Goal: Transaction & Acquisition: Book appointment/travel/reservation

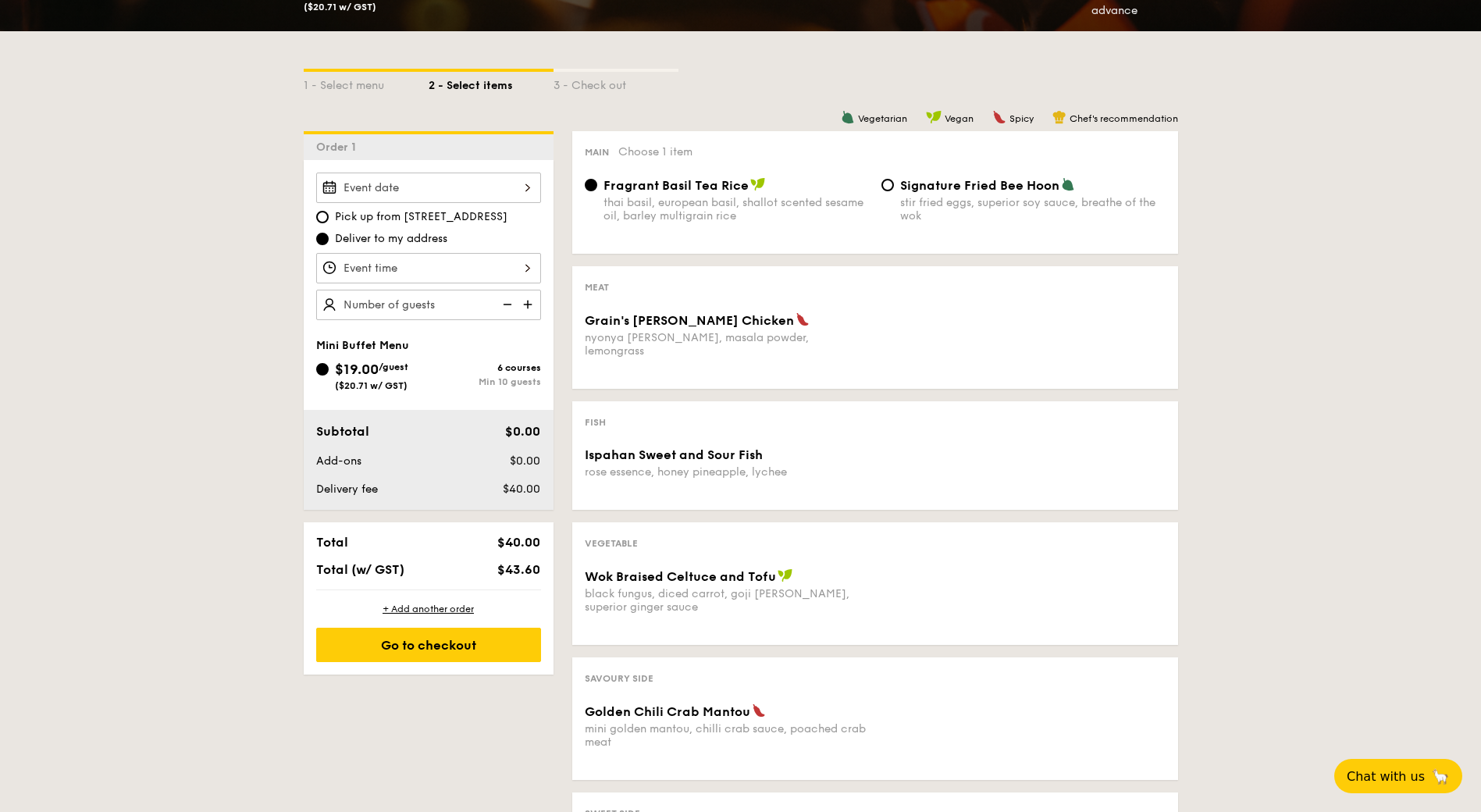
scroll to position [312, 0]
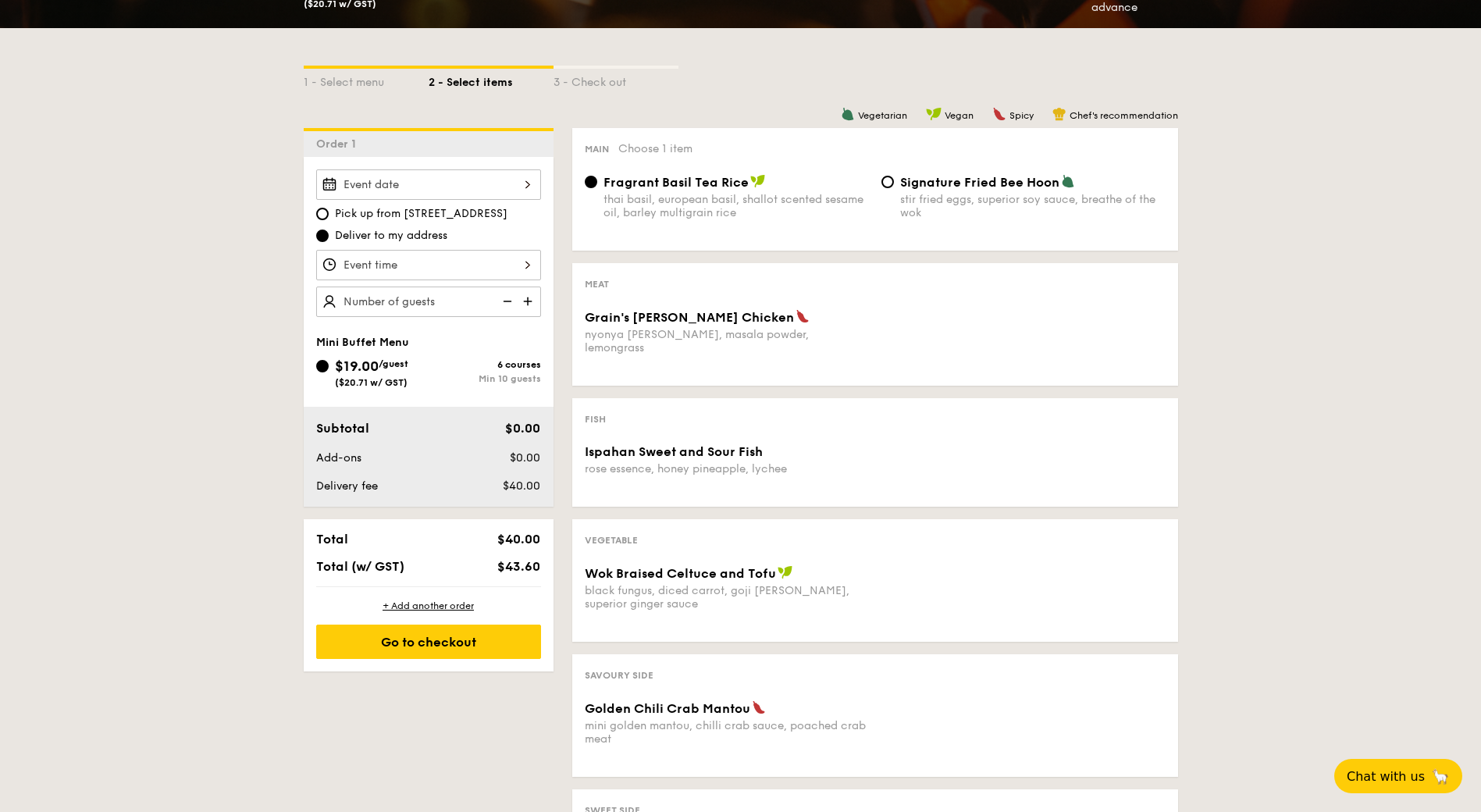
click at [519, 183] on input "Grain's [PERSON_NAME] Chicken nyonya [PERSON_NAME], masala powder, lemongrass" at bounding box center [429, 184] width 225 height 30
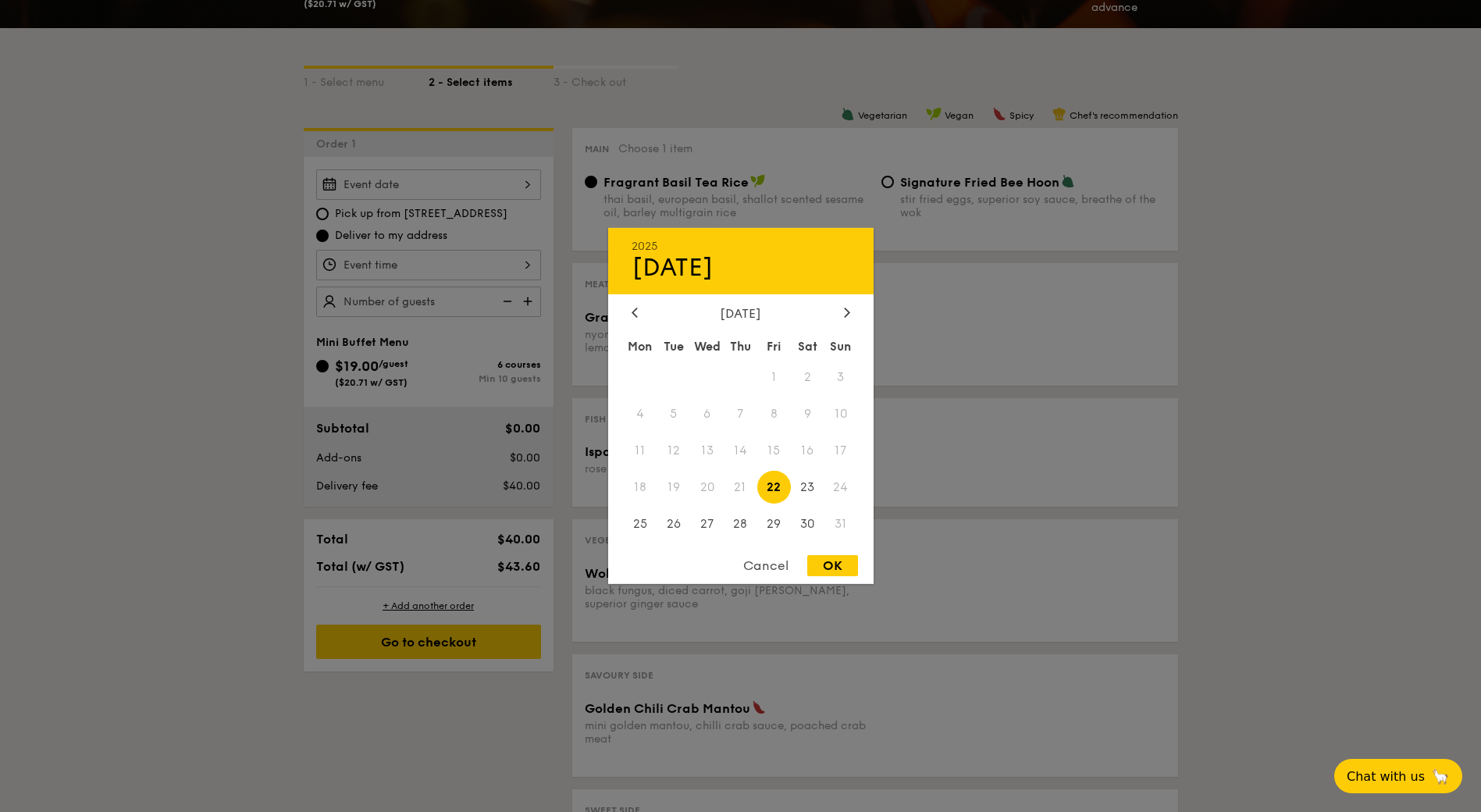
click at [781, 487] on span "22" at bounding box center [774, 486] width 33 height 33
click at [838, 564] on div "OK" at bounding box center [833, 566] width 51 height 21
type input "[DATE]"
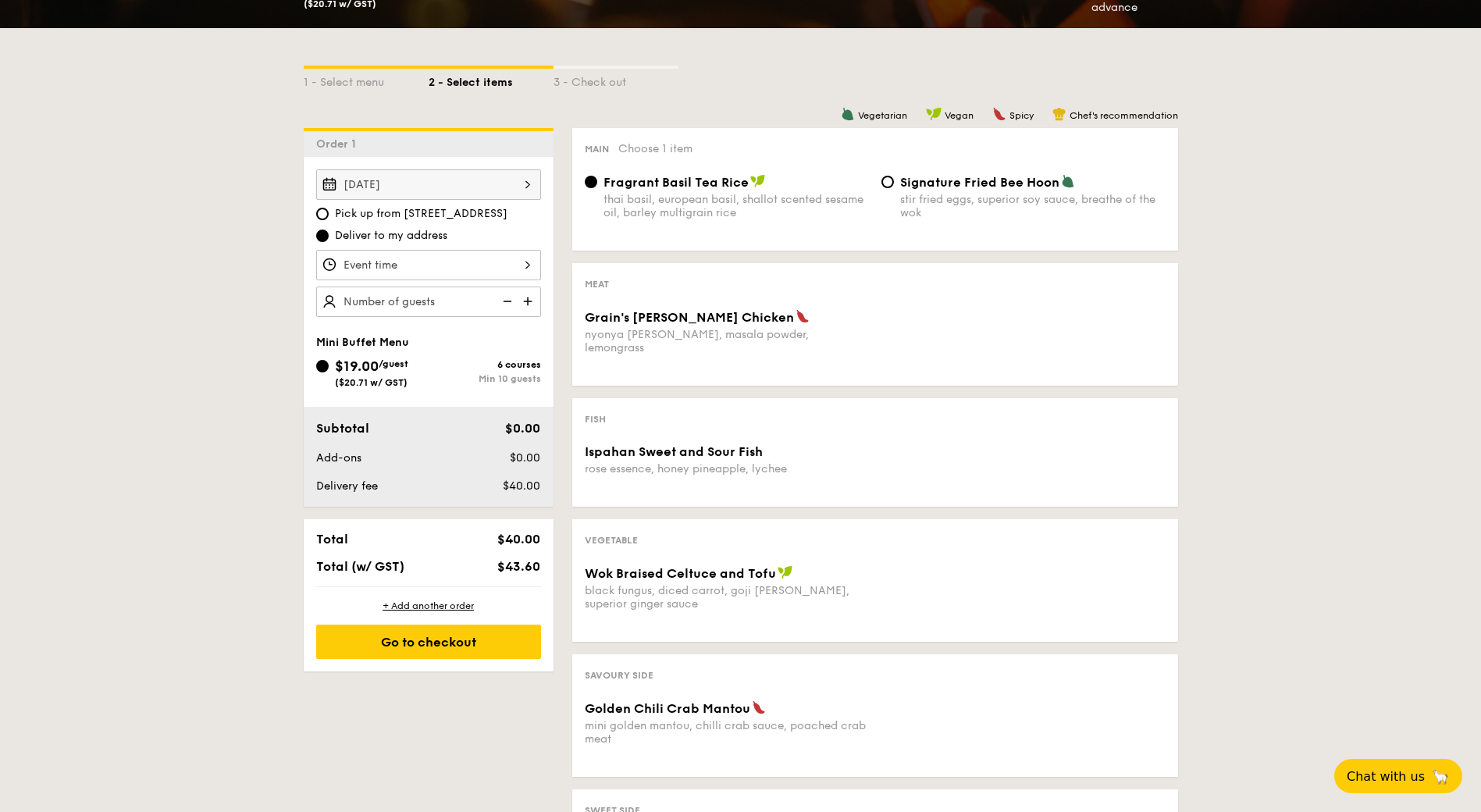
click at [519, 263] on input "Grain's [PERSON_NAME] Chicken nyonya [PERSON_NAME], masala powder, lemongrass" at bounding box center [429, 264] width 225 height 30
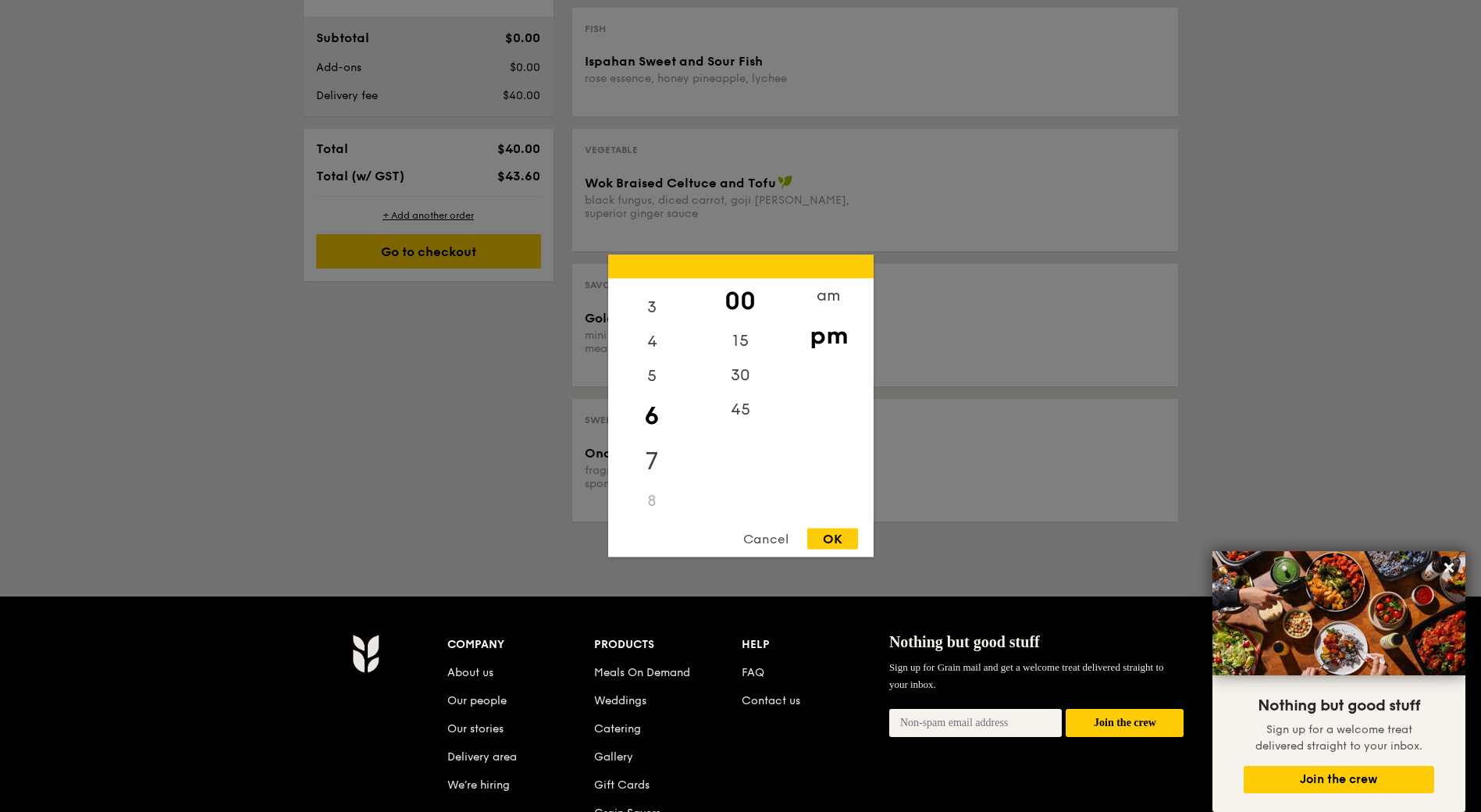
scroll to position [0, 0]
click at [652, 296] on div "12" at bounding box center [652, 302] width 88 height 46
click at [826, 342] on div "pm" at bounding box center [829, 336] width 88 height 46
click at [843, 540] on div "OK" at bounding box center [833, 539] width 51 height 21
type input "12:00PM"
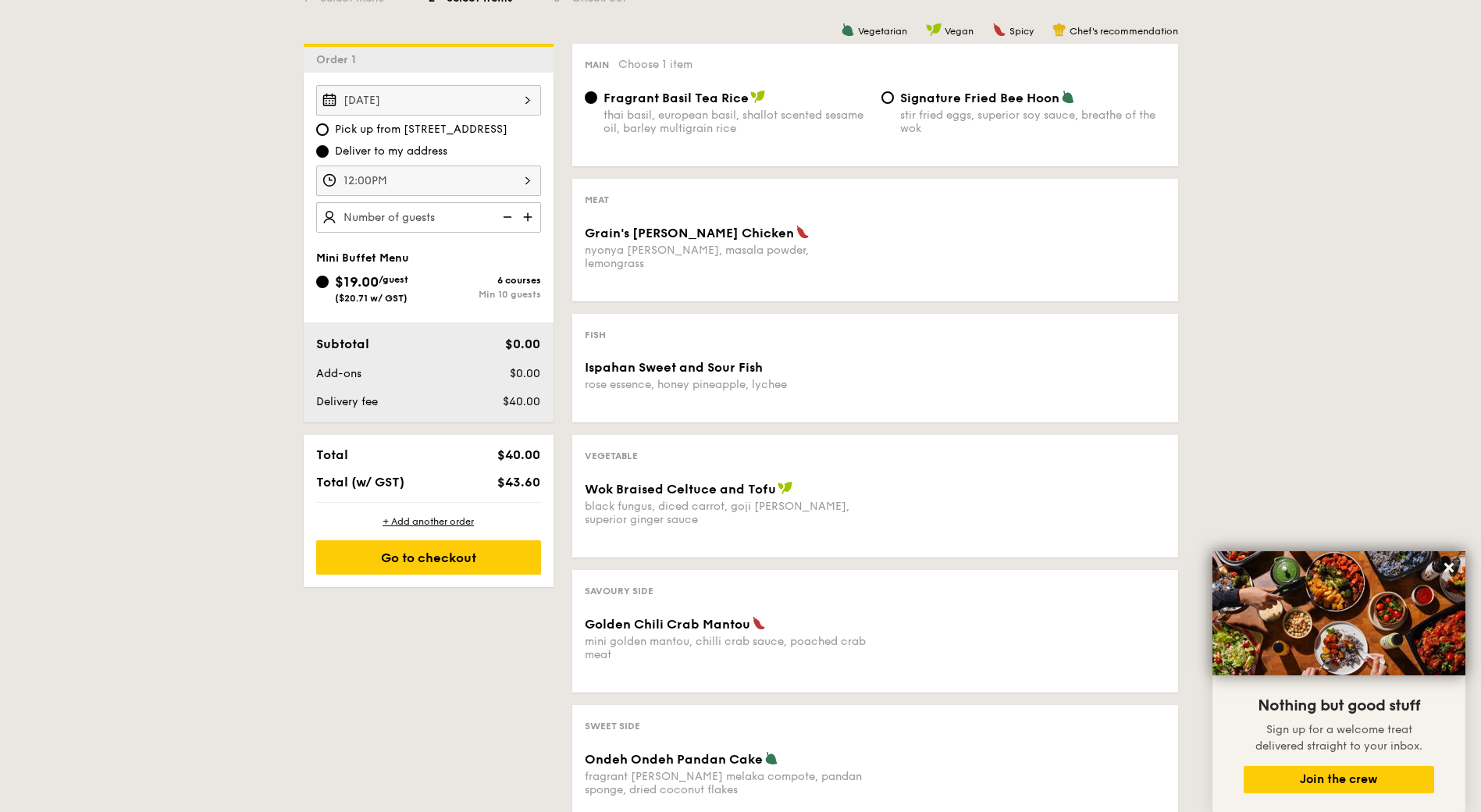
scroll to position [391, 0]
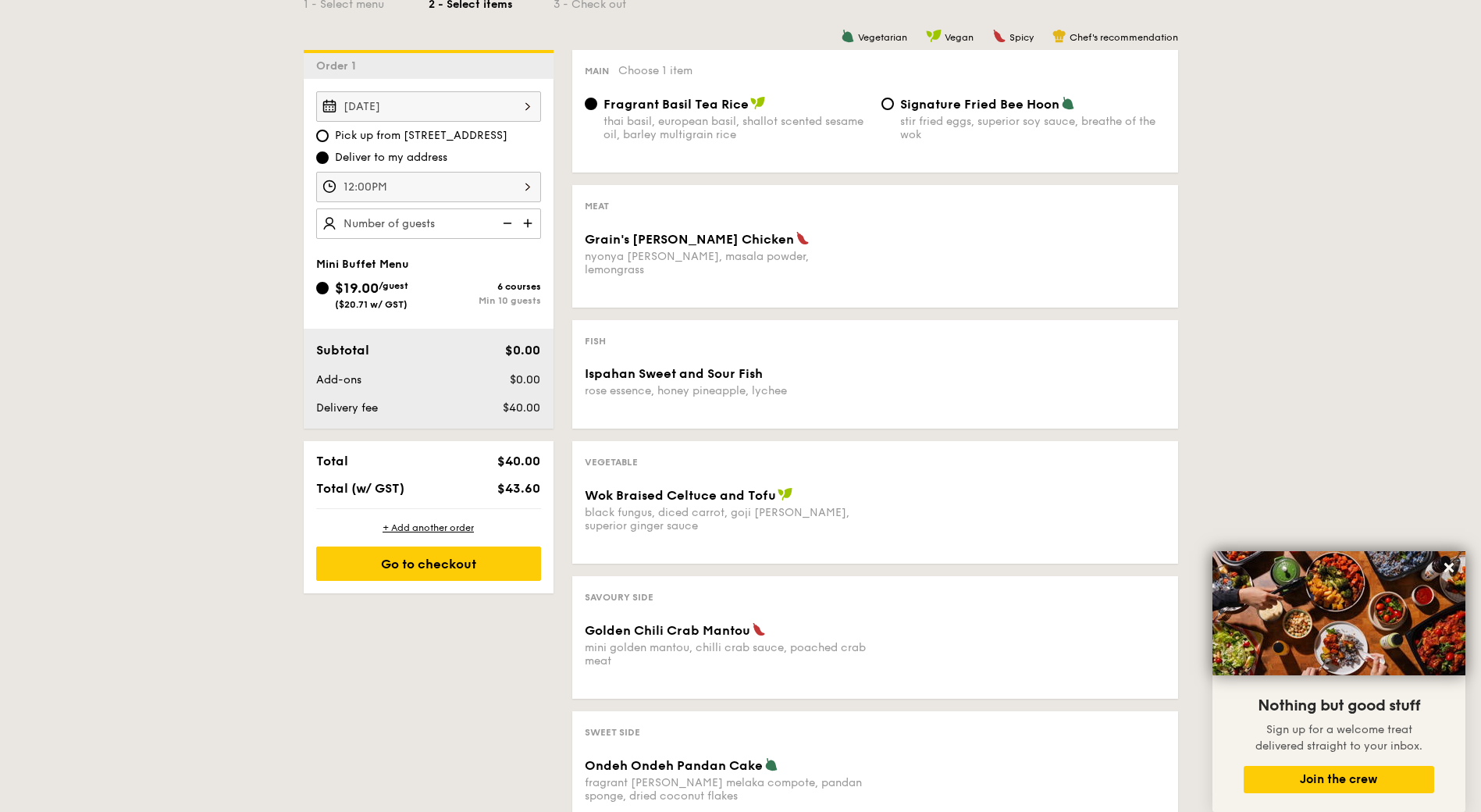
click at [528, 222] on img at bounding box center [529, 223] width 24 height 29
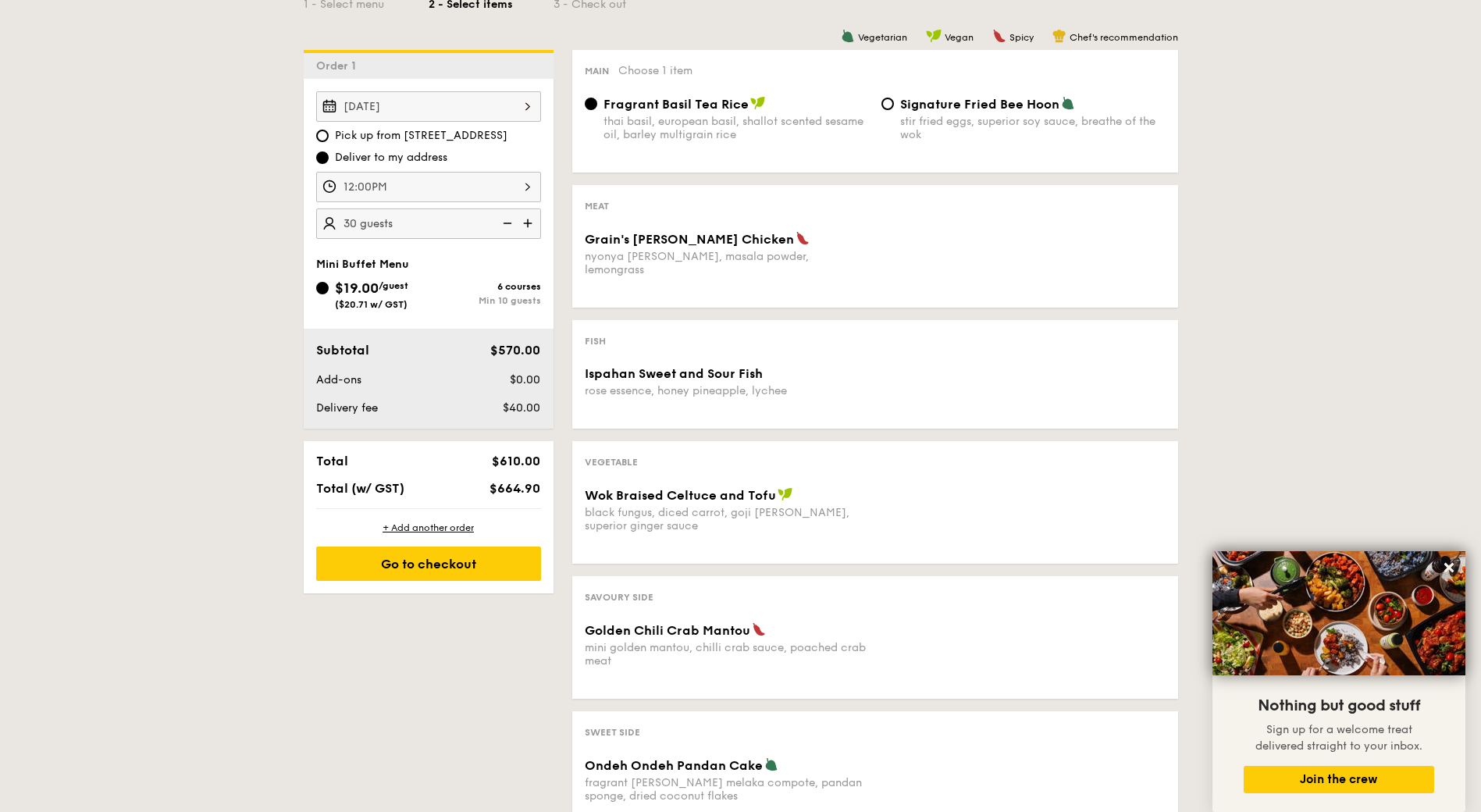
click at [528, 222] on img at bounding box center [529, 223] width 24 height 29
click at [511, 224] on img at bounding box center [506, 223] width 24 height 29
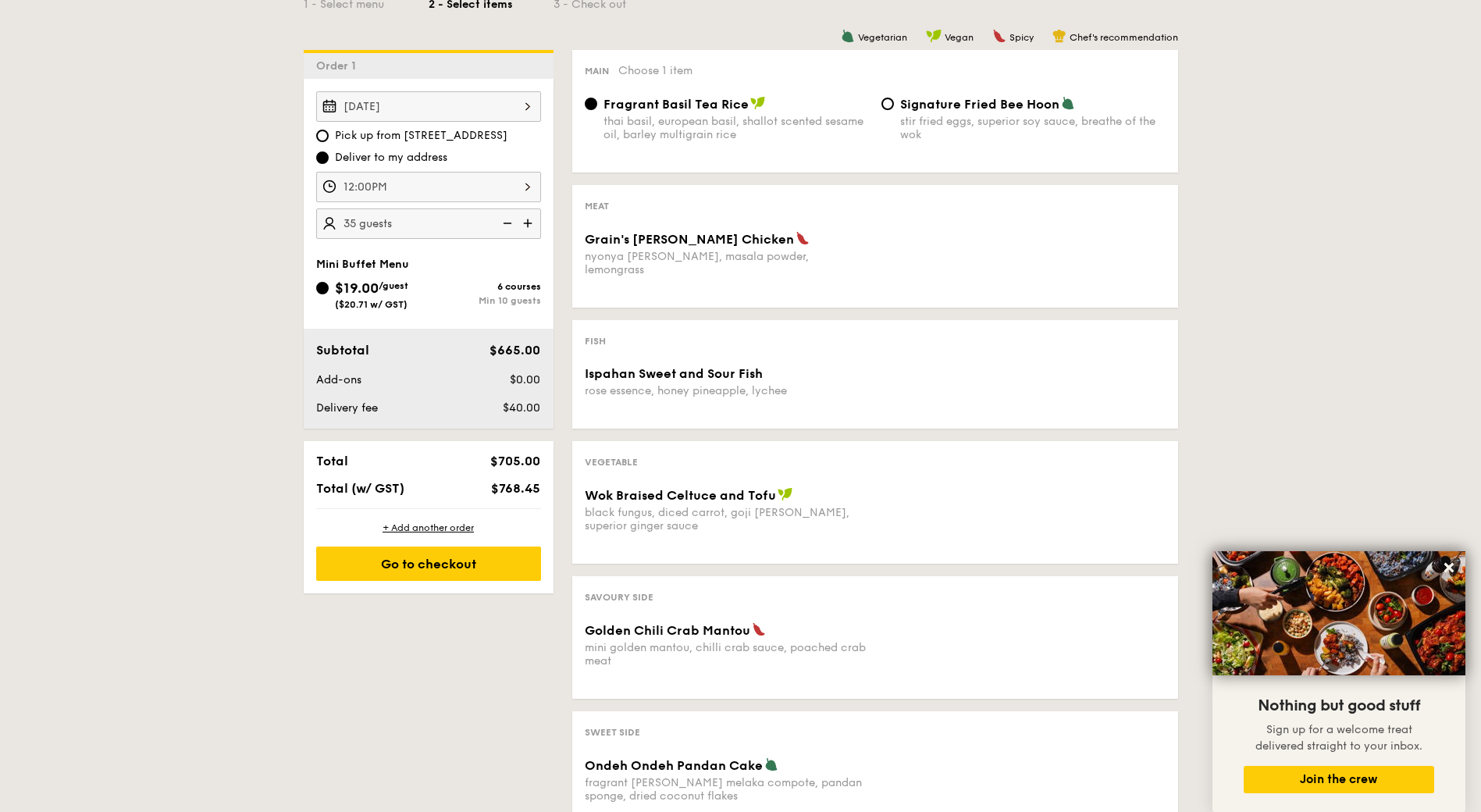
click at [511, 224] on img at bounding box center [506, 223] width 24 height 29
type input "15 guests"
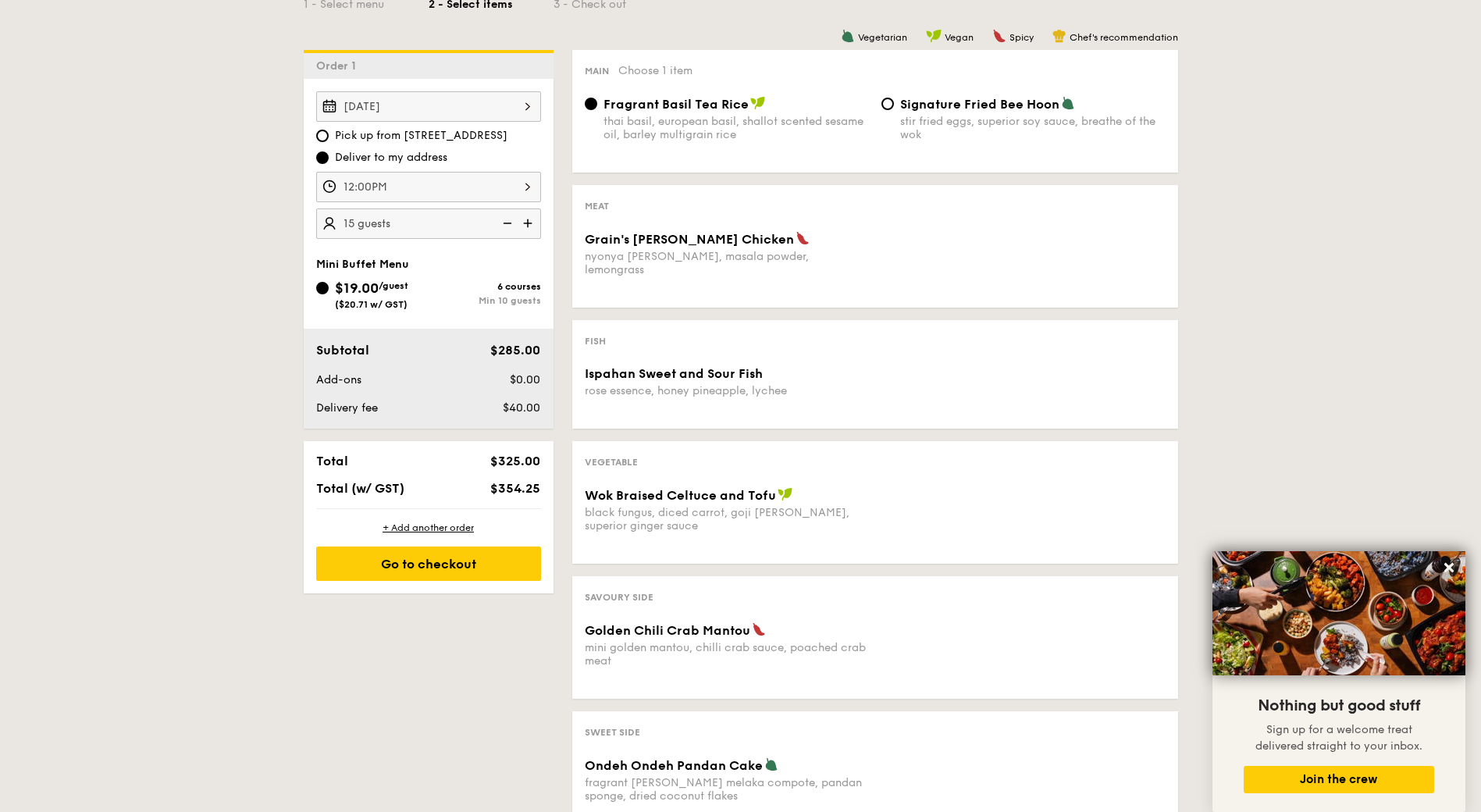
click at [206, 450] on div "1 - Select menu 2 - Select items 3 - Check out Order 1 [DATE] Pick up from [STR…" at bounding box center [740, 398] width 1481 height 896
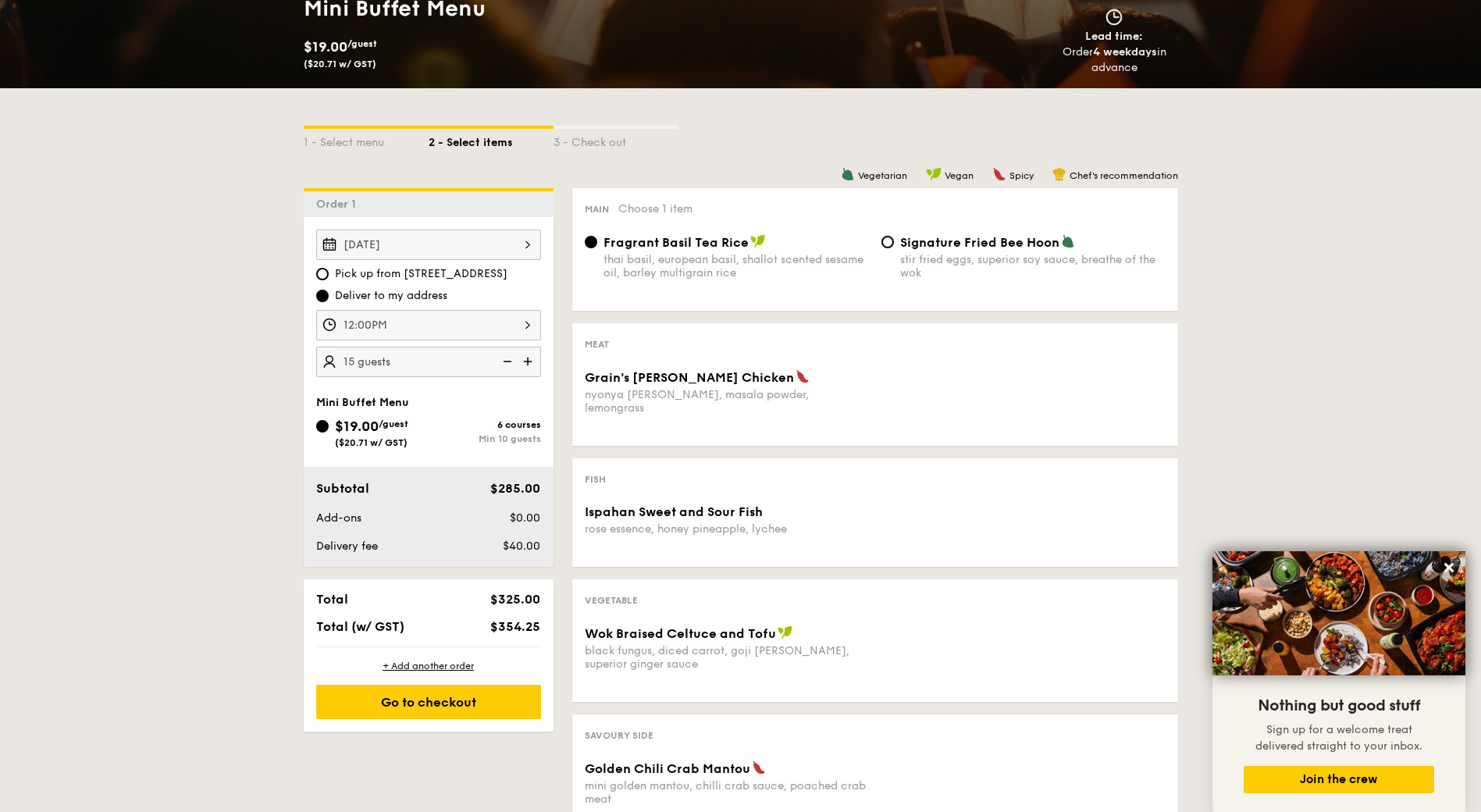
scroll to position [234, 0]
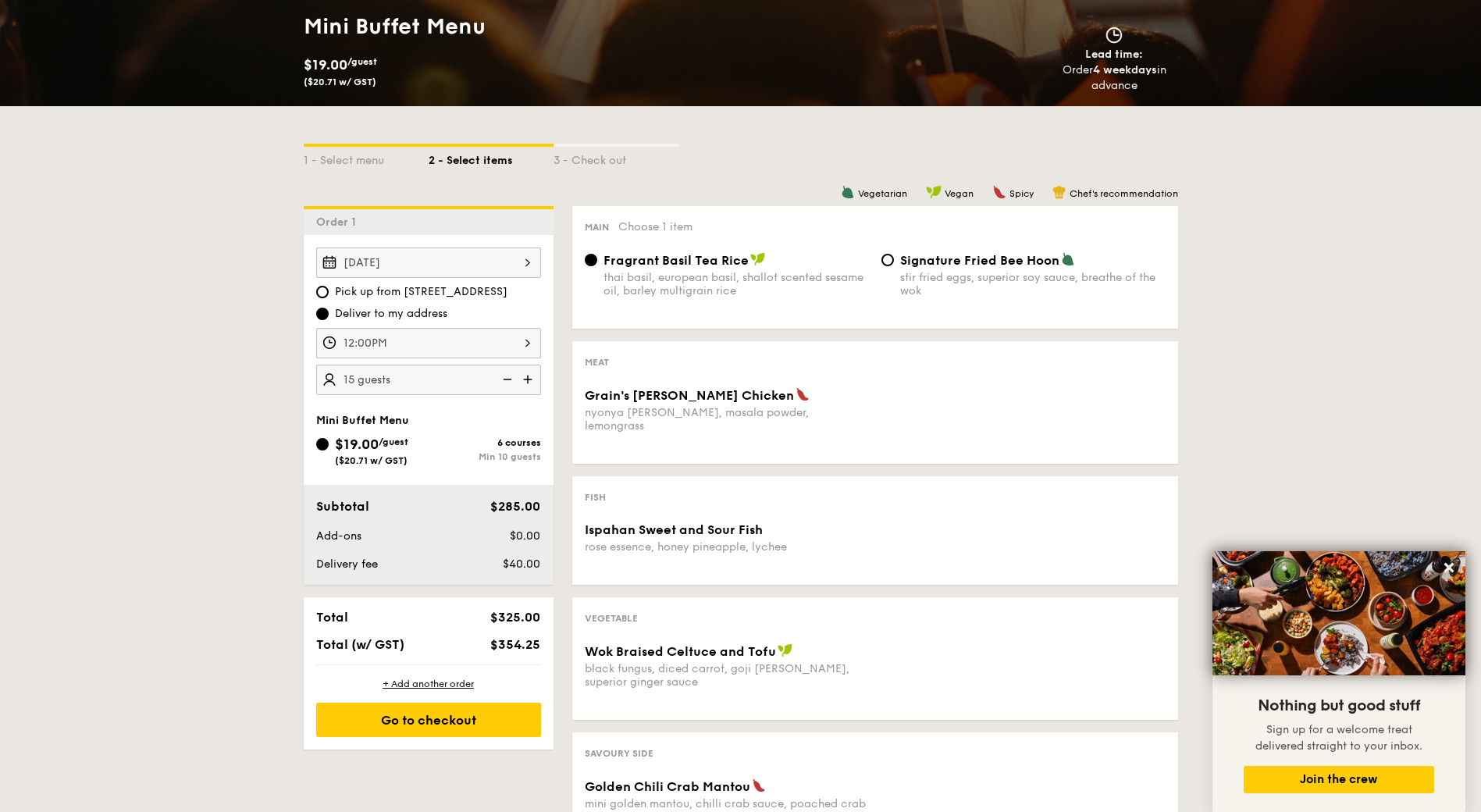
click at [895, 263] on div "Signature Fried Bee Hoon stir fried eggs, superior soy sauce, breathe of the wok" at bounding box center [1023, 275] width 297 height 46
click at [891, 259] on input "Signature Fried Bee Hoon stir fried eggs, superior soy sauce, breathe of the wok" at bounding box center [887, 259] width 12 height 12
radio input "true"
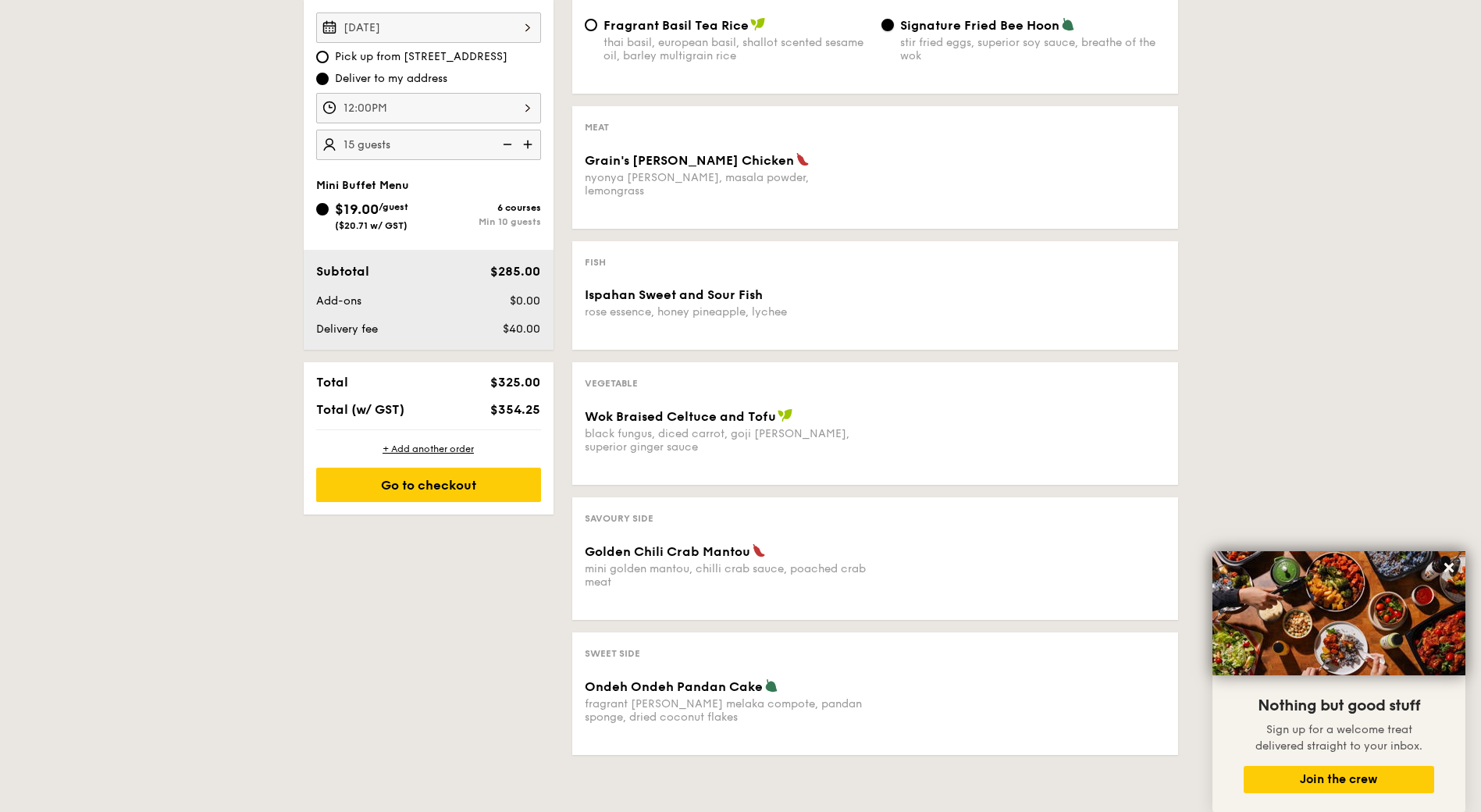
scroll to position [469, 0]
click at [1444, 570] on icon at bounding box center [1449, 567] width 14 height 14
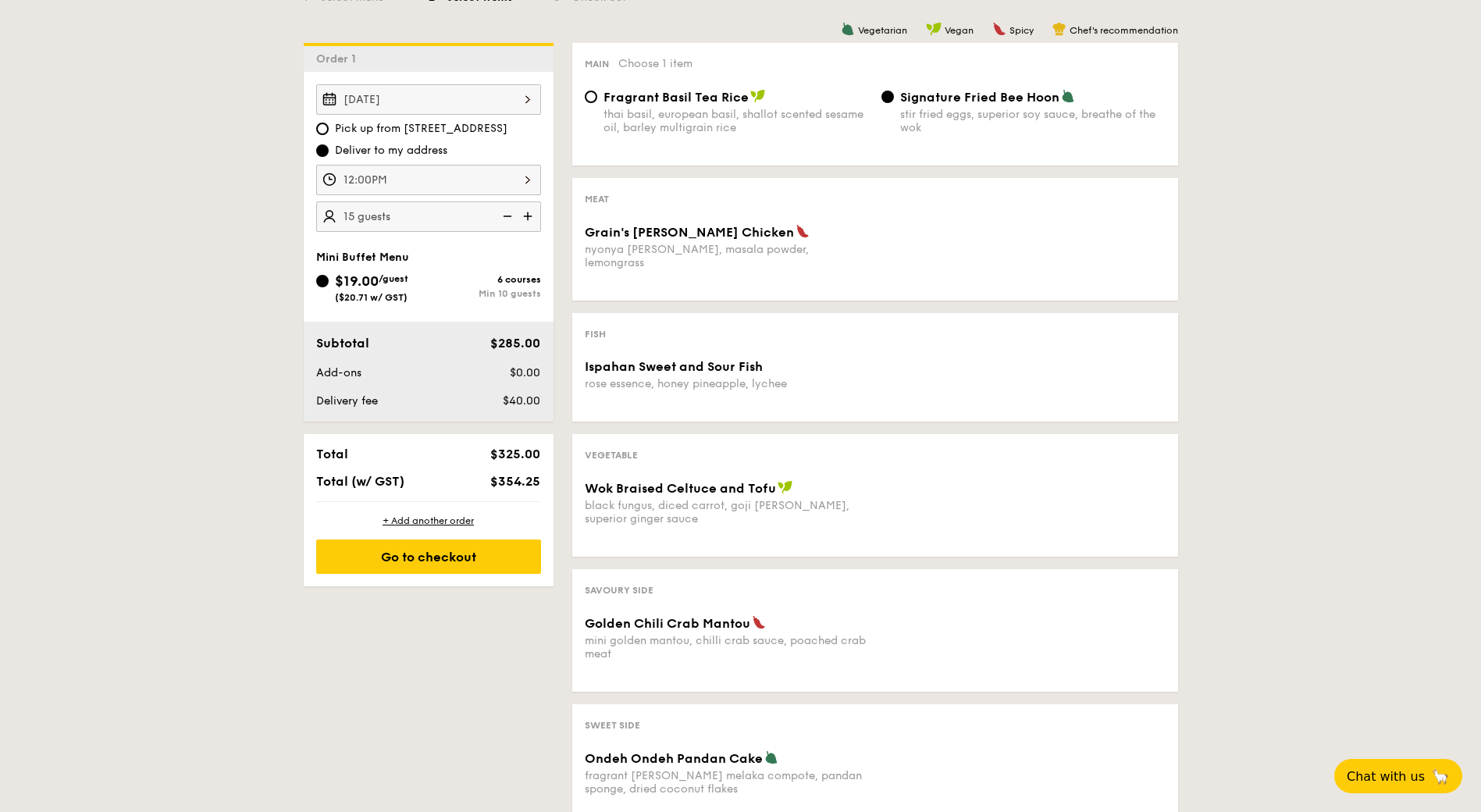
scroll to position [391, 0]
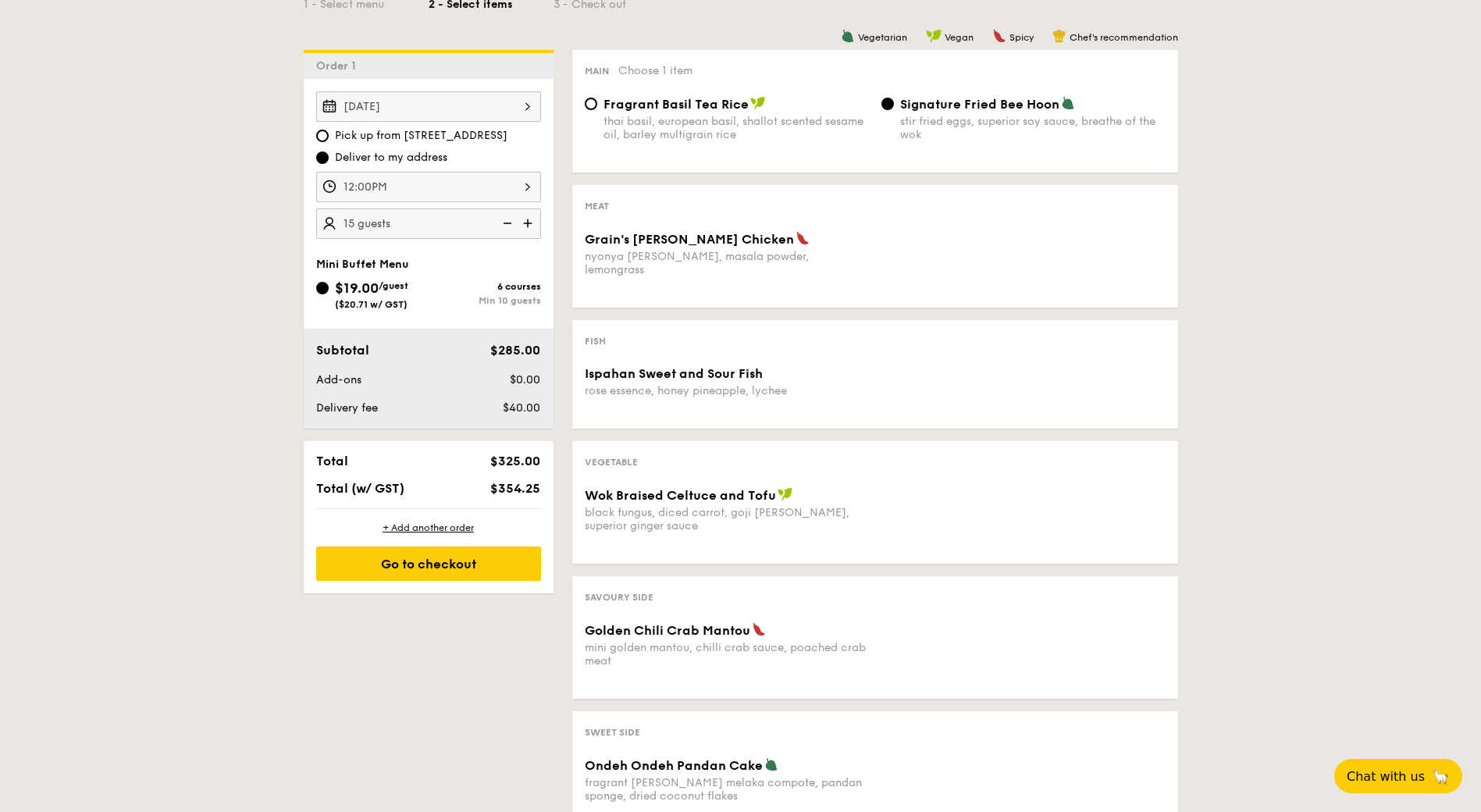
click at [502, 220] on img at bounding box center [506, 223] width 24 height 29
type input "10 guests"
click at [392, 660] on div "1 - Select menu 2 - Select items 3 - Check out Order 1 [DATE] Pick up from [STR…" at bounding box center [740, 398] width 900 height 896
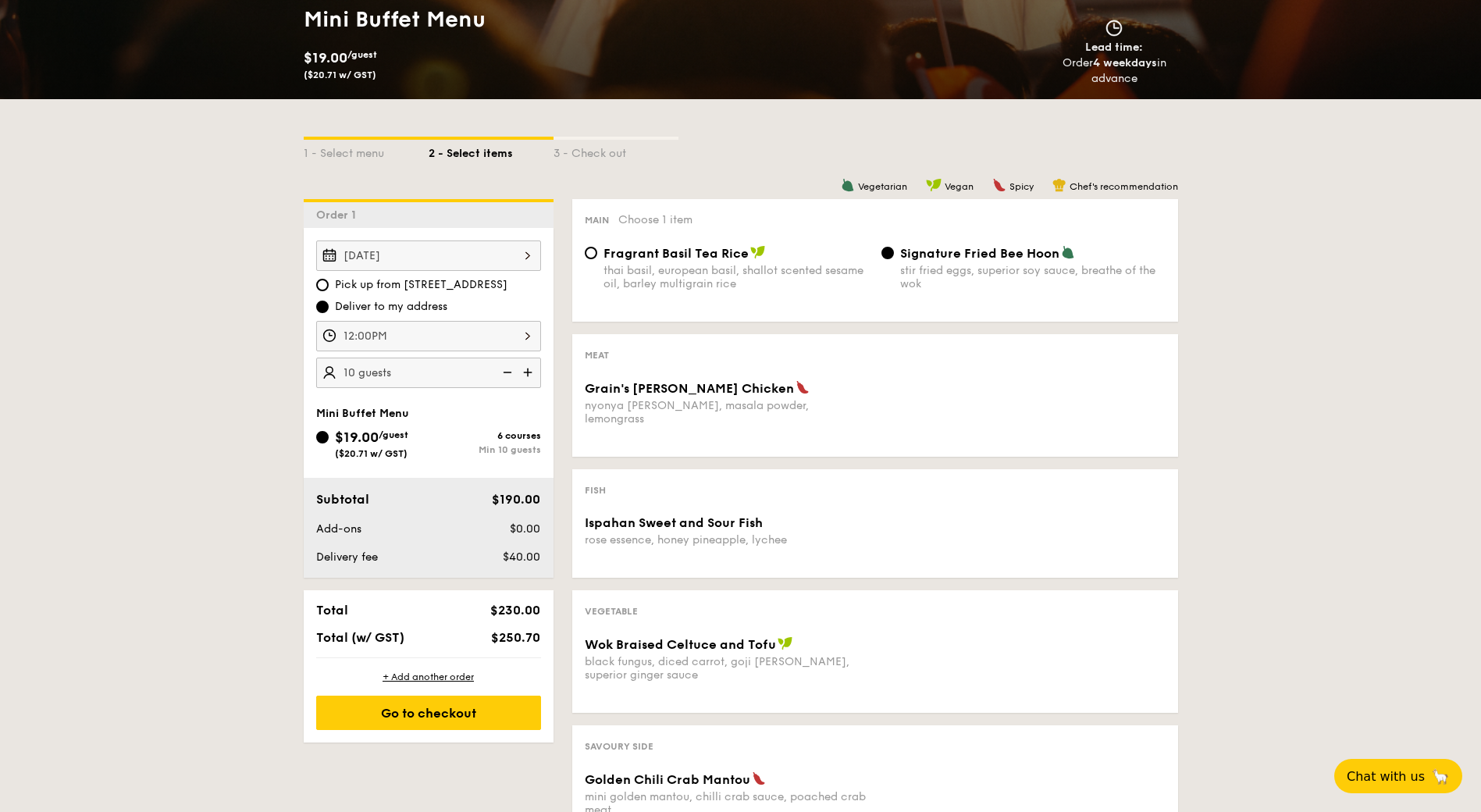
scroll to position [234, 0]
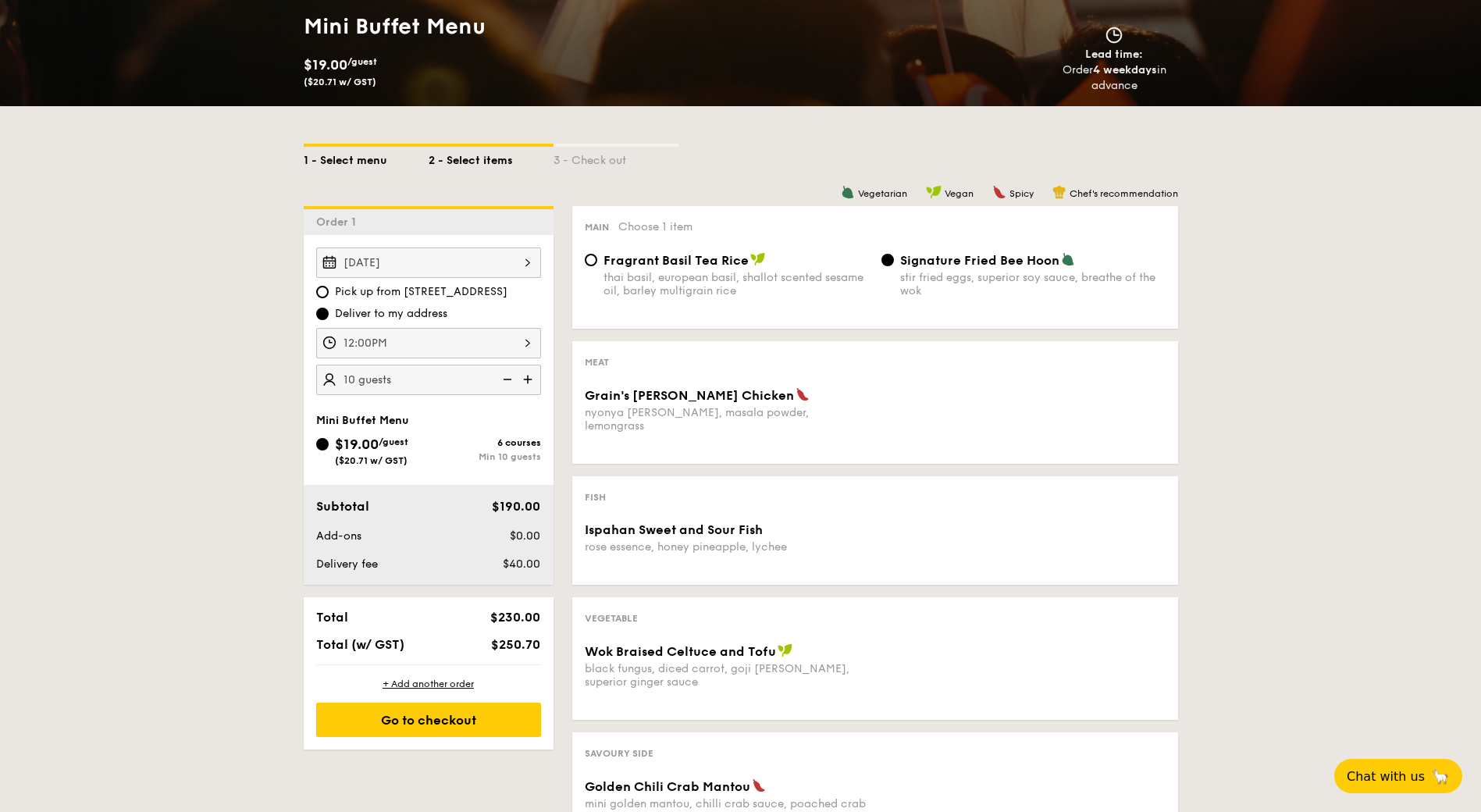
click at [351, 151] on div "1 - Select menu" at bounding box center [365, 157] width 125 height 22
click at [473, 340] on input "Grain's [PERSON_NAME] Chicken nyonya [PERSON_NAME], masala powder, lemongrass" at bounding box center [429, 342] width 225 height 30
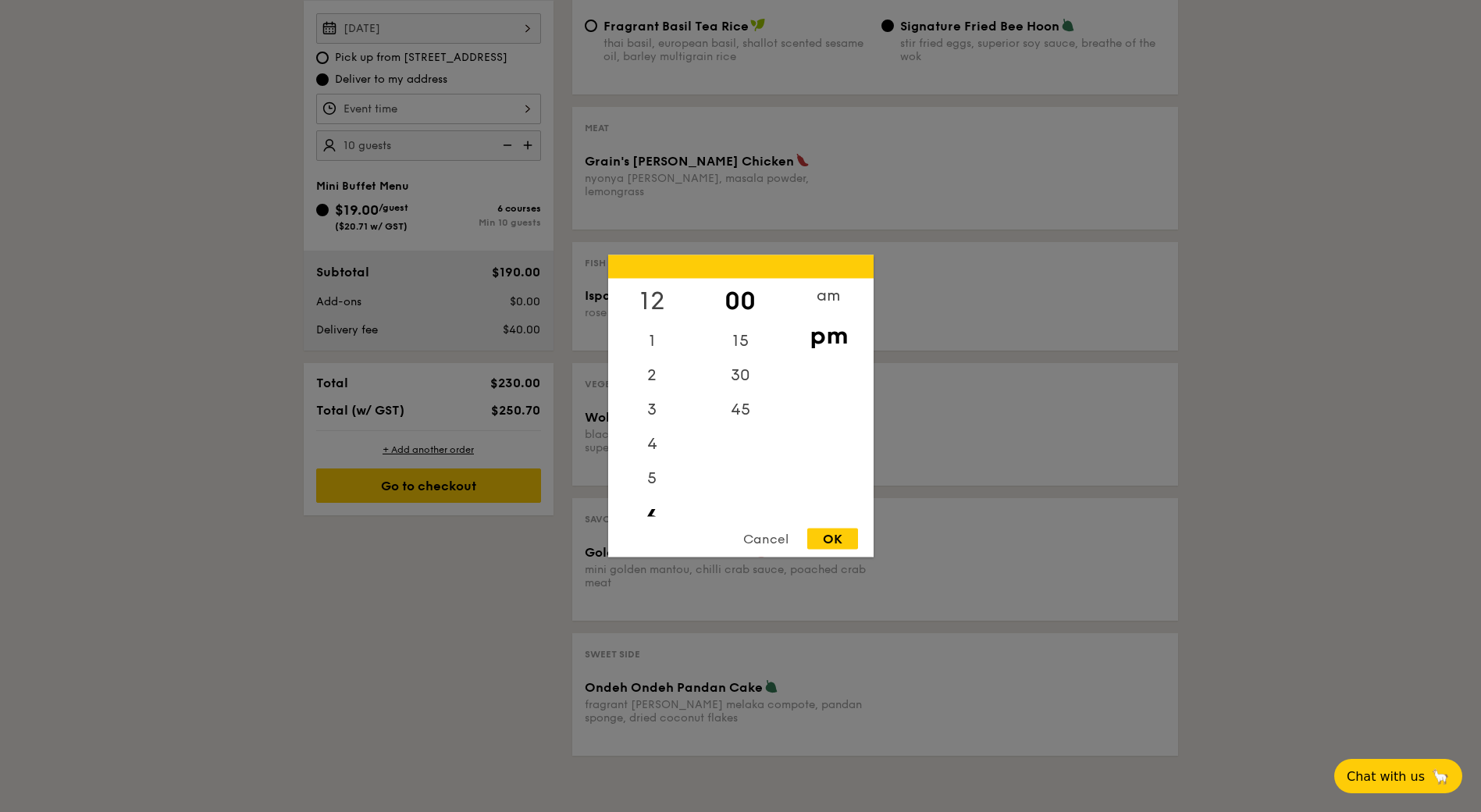
click at [655, 302] on div "12" at bounding box center [652, 302] width 88 height 46
click at [841, 539] on div "OK" at bounding box center [833, 539] width 51 height 21
type input "12:00PM"
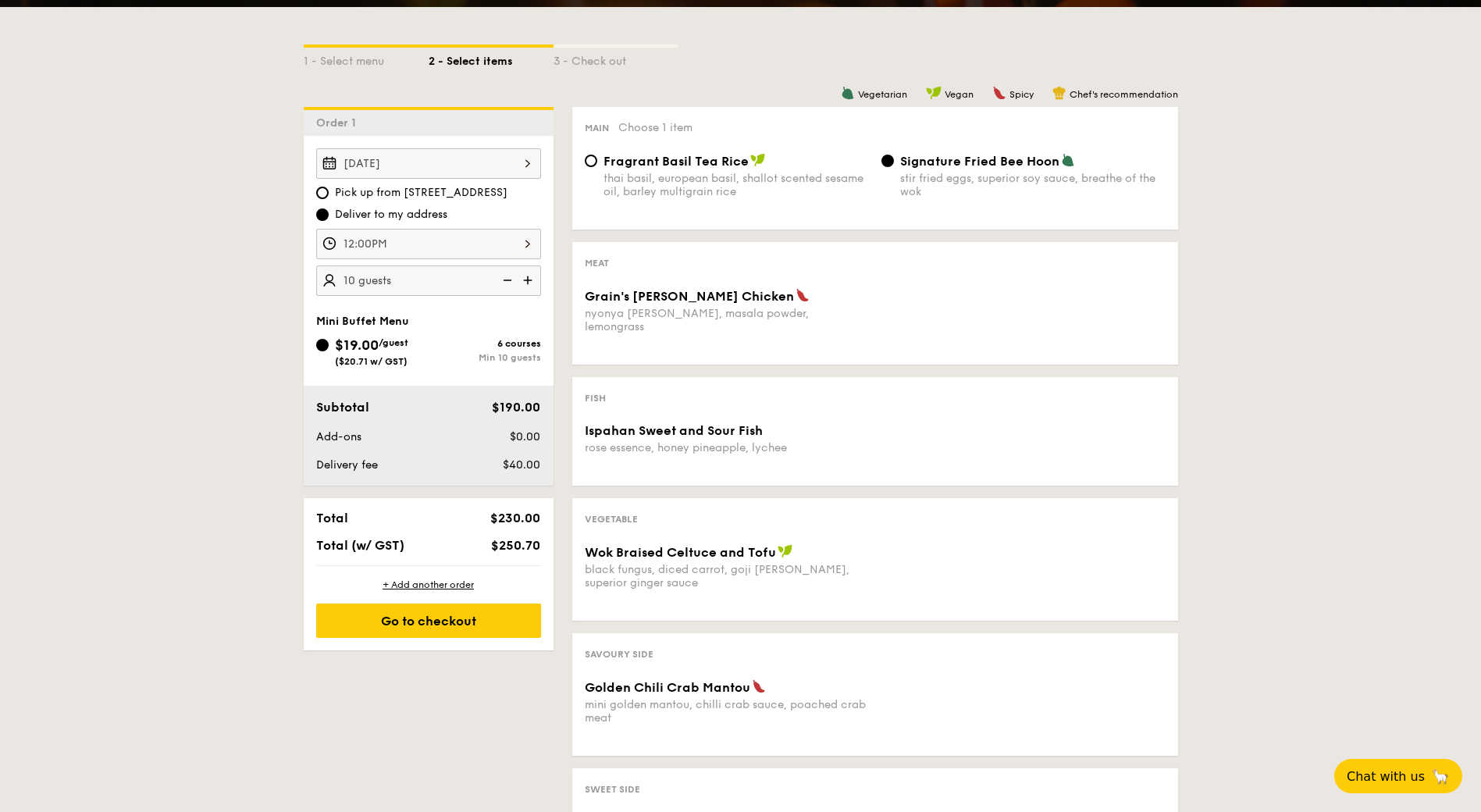
scroll to position [312, 0]
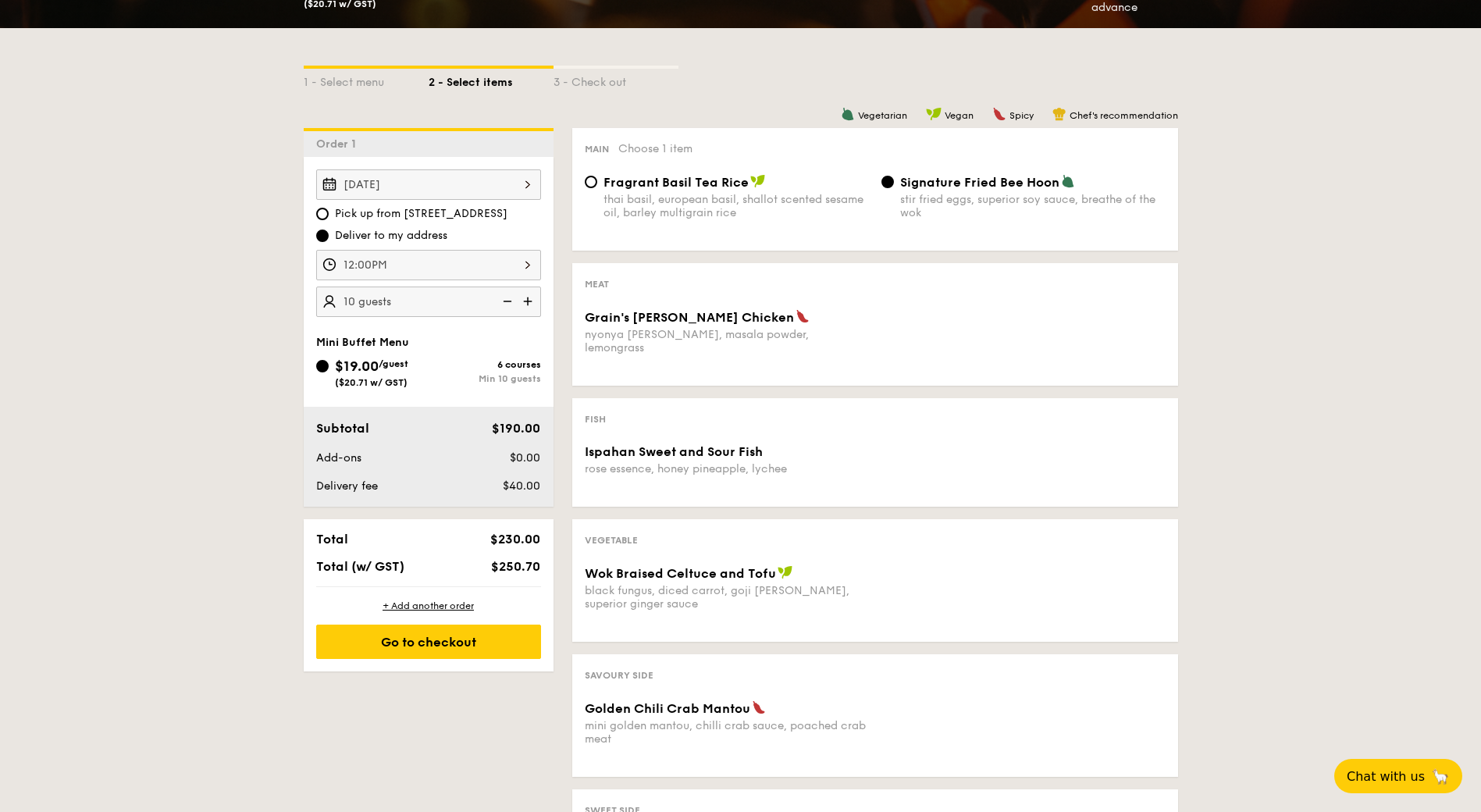
click at [525, 302] on img at bounding box center [529, 301] width 24 height 29
click at [509, 300] on img at bounding box center [506, 301] width 24 height 29
click at [448, 700] on div "1 - Select menu 2 - Select items 3 - Check out Order 1 [DATE] Pick up from [STR…" at bounding box center [740, 475] width 900 height 896
click at [531, 300] on img at bounding box center [529, 301] width 24 height 29
click at [506, 301] on img at bounding box center [506, 301] width 24 height 29
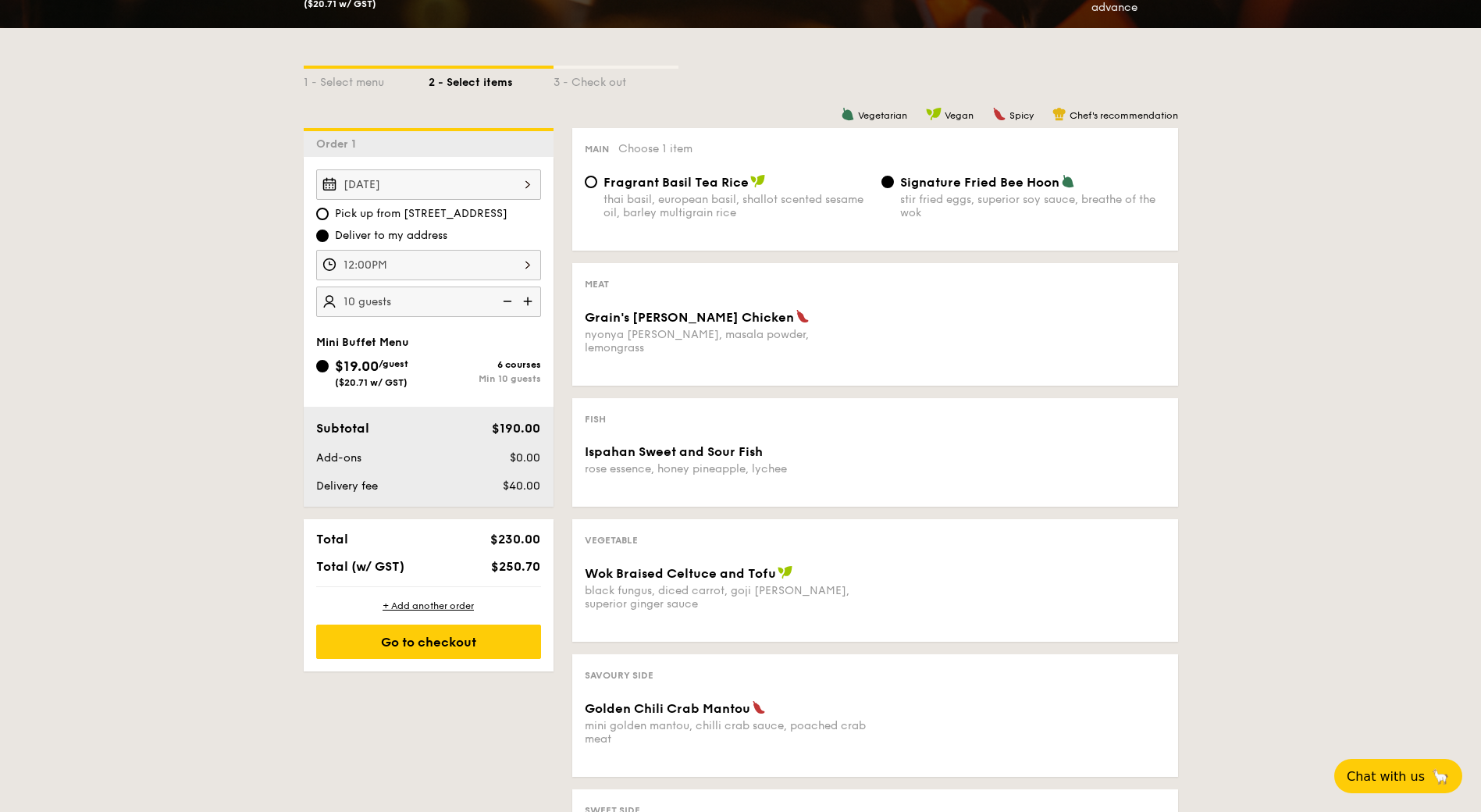
click at [524, 299] on img at bounding box center [529, 301] width 24 height 29
type input "15 guests"
drag, startPoint x: 354, startPoint y: 710, endPoint x: 387, endPoint y: 727, distance: 37.1
click at [387, 727] on div "1 - Select menu 2 - Select items 3 - Check out Order 1 [DATE] Pick up from [STR…" at bounding box center [740, 475] width 900 height 896
click at [319, 708] on div "1 - Select menu 2 - Select items 3 - Check out Order 1 [DATE] Pick up from [STR…" at bounding box center [740, 475] width 900 height 896
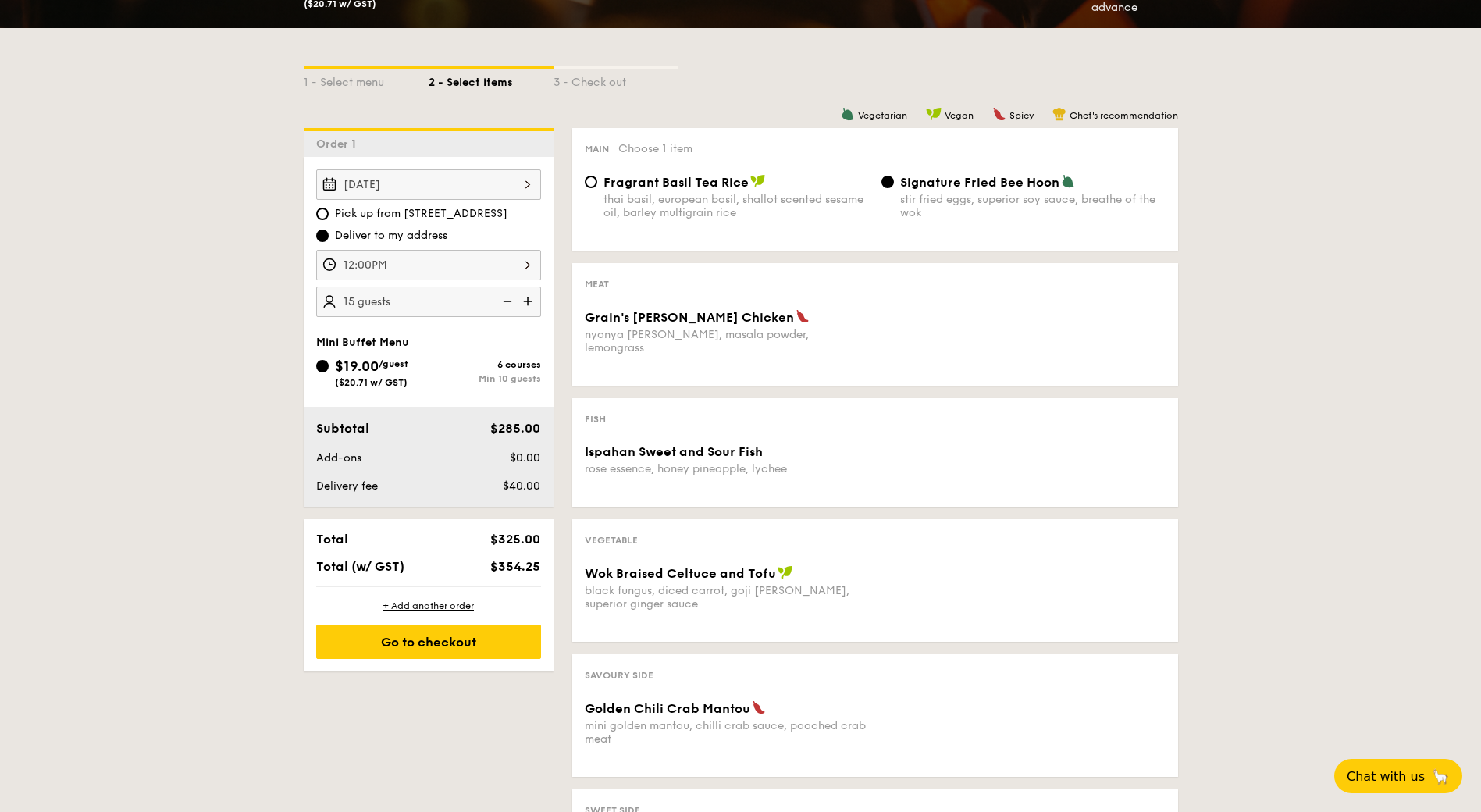
click at [1297, 346] on div "1 - Select menu 2 - Select items 3 - Check out Order 1 [DATE] Pick up from [STR…" at bounding box center [740, 475] width 1481 height 896
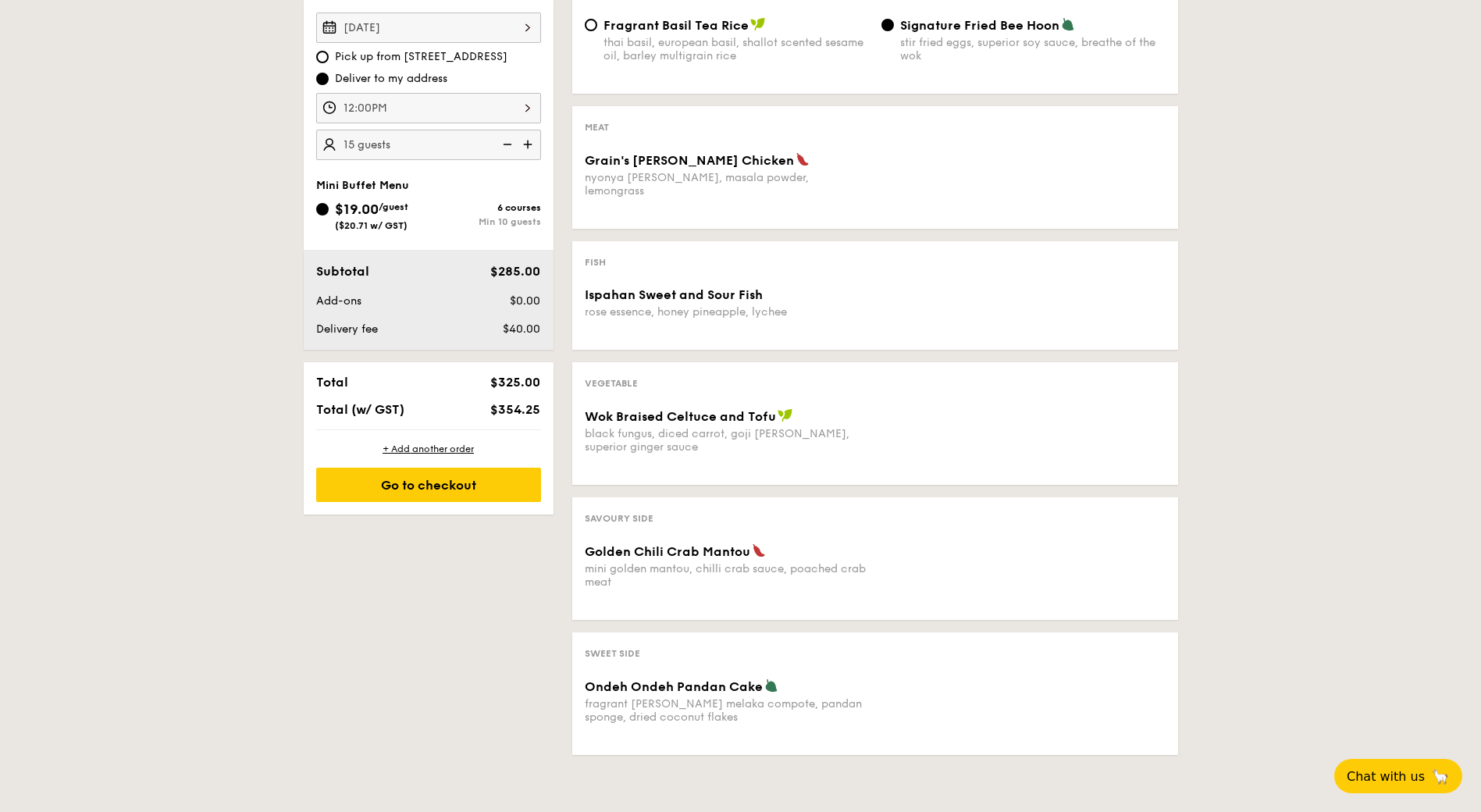
scroll to position [469, 0]
click at [327, 643] on div "1 - Select menu 2 - Select items 3 - Check out Order 1 [DATE] Pick up from [STR…" at bounding box center [740, 320] width 900 height 896
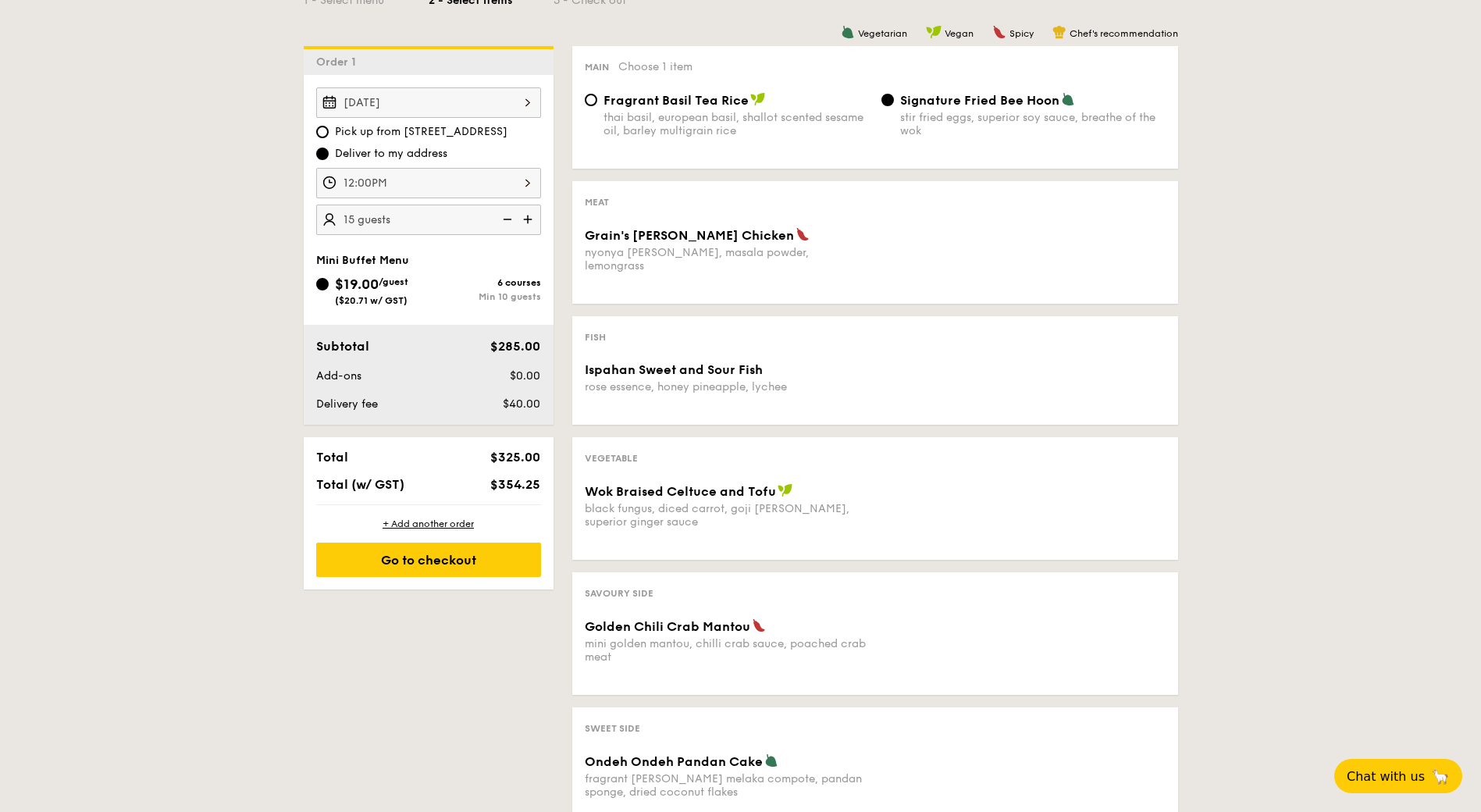
scroll to position [391, 0]
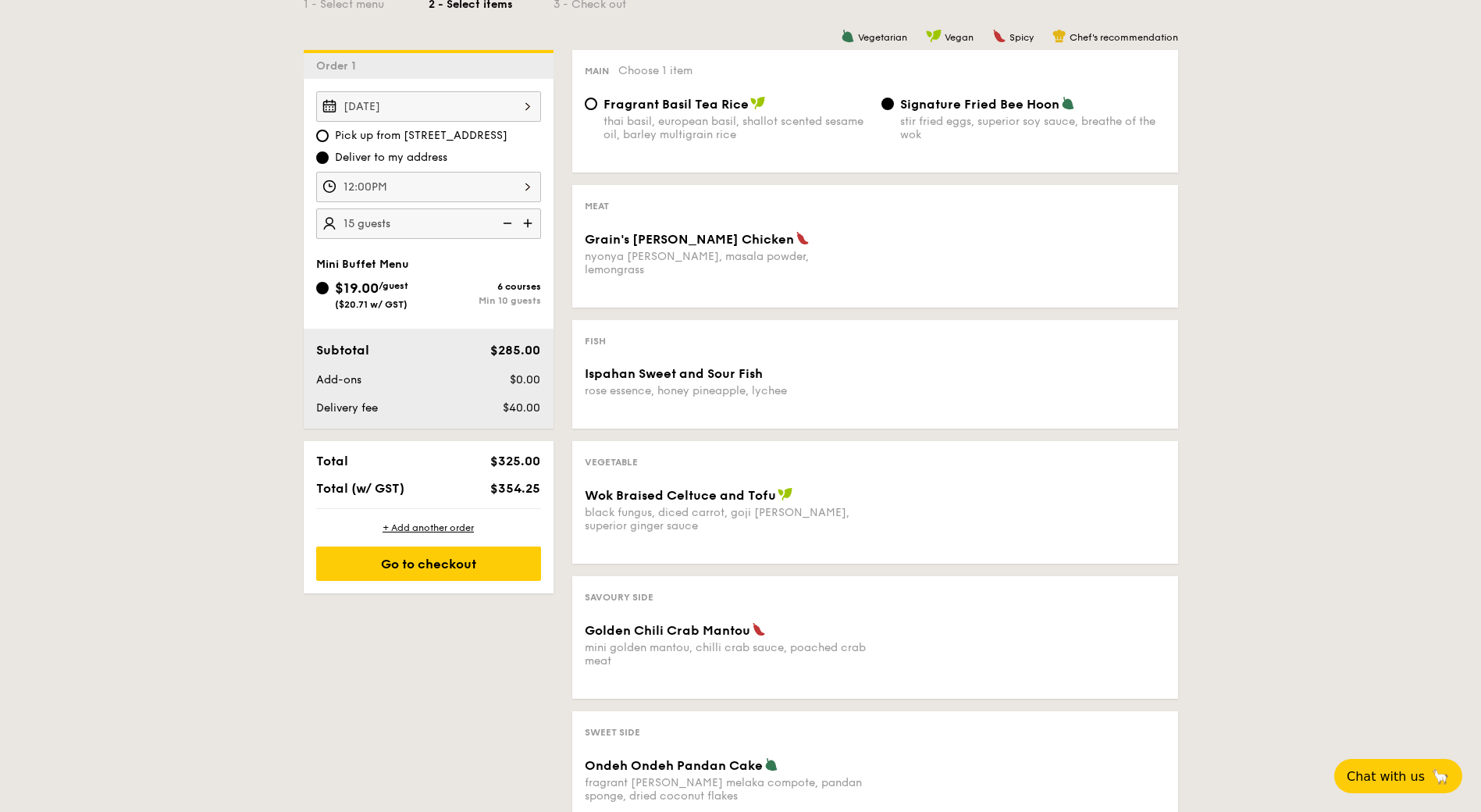
click at [530, 188] on input "12:00PM" at bounding box center [429, 187] width 225 height 30
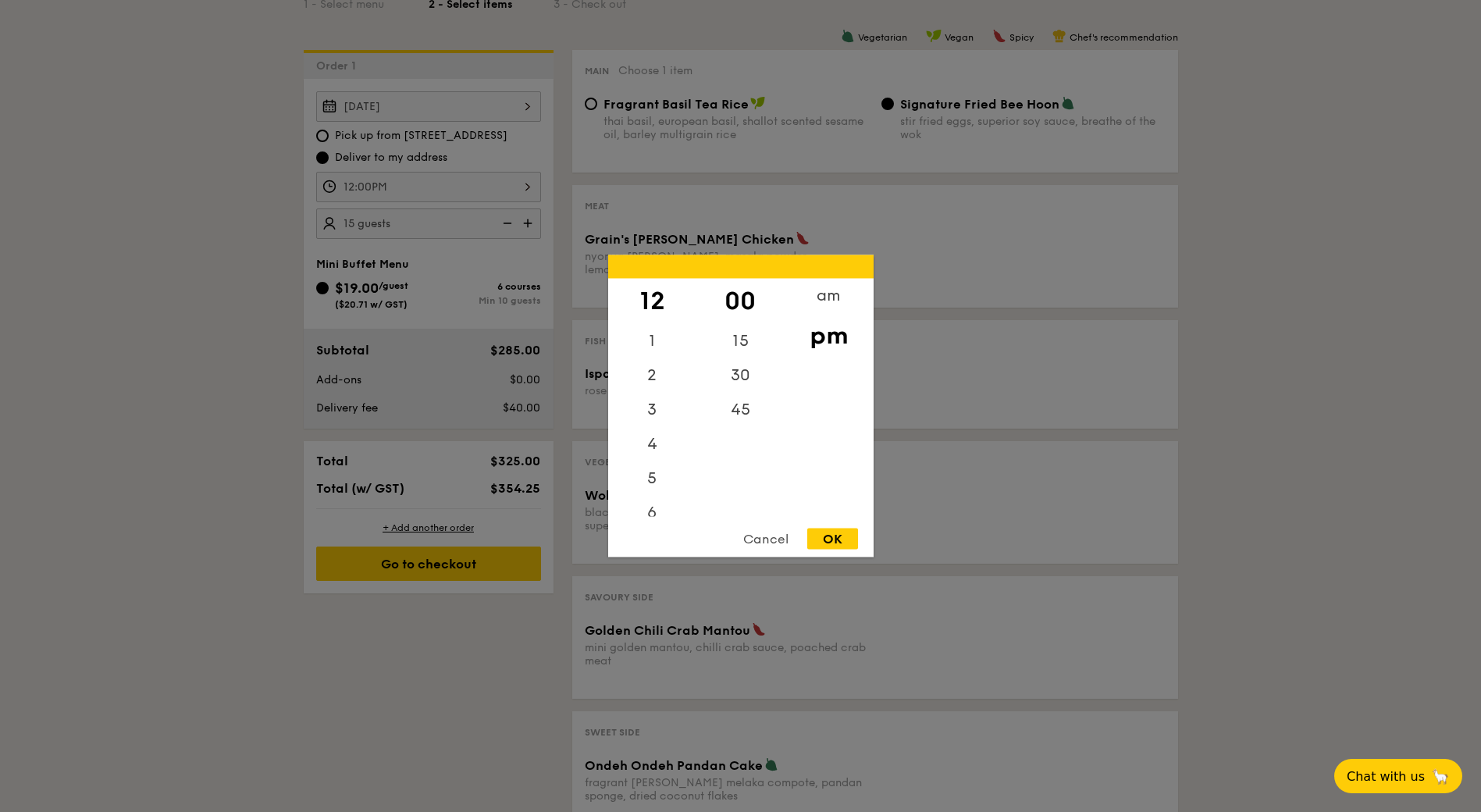
click at [141, 404] on div at bounding box center [740, 406] width 1481 height 812
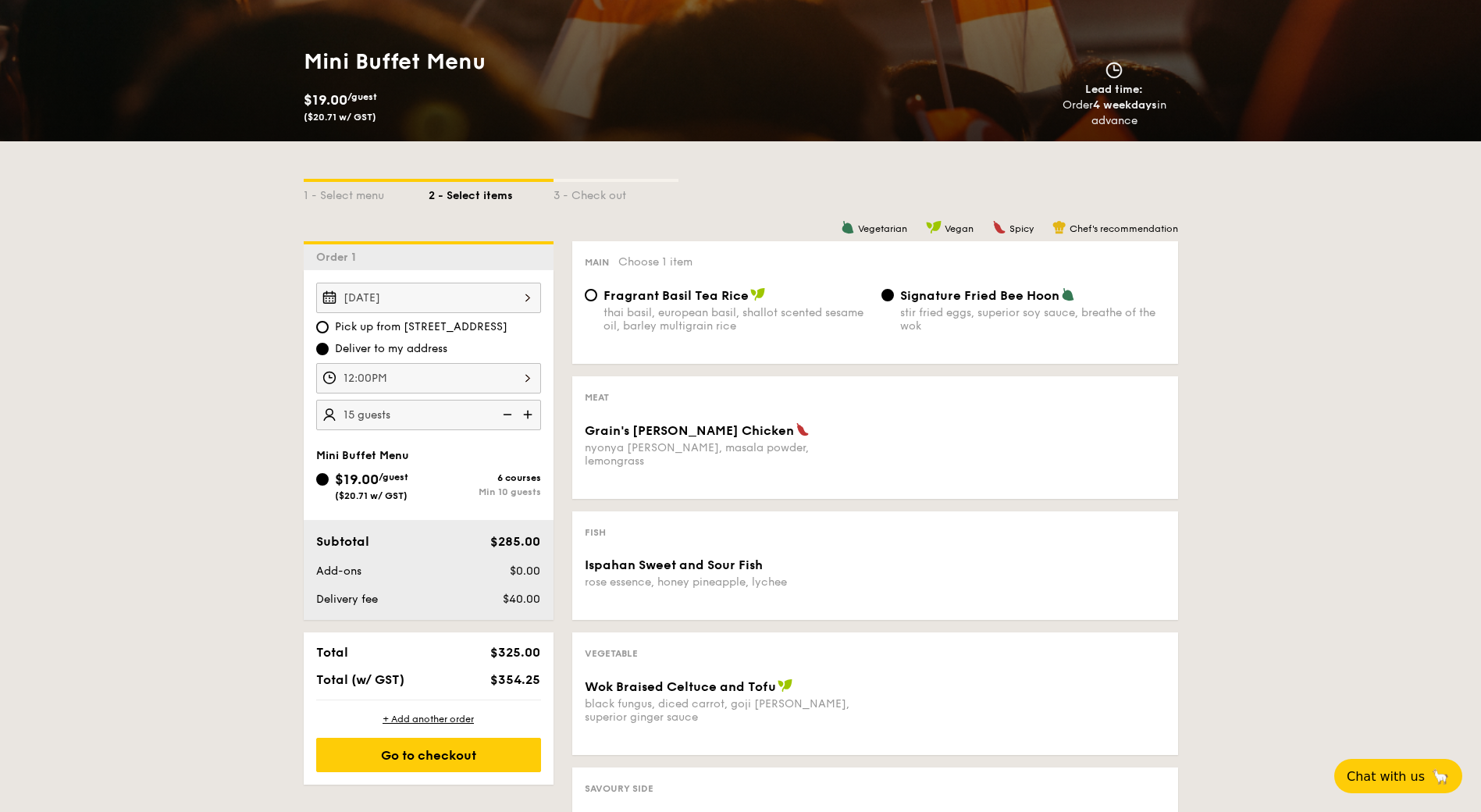
scroll to position [249, 0]
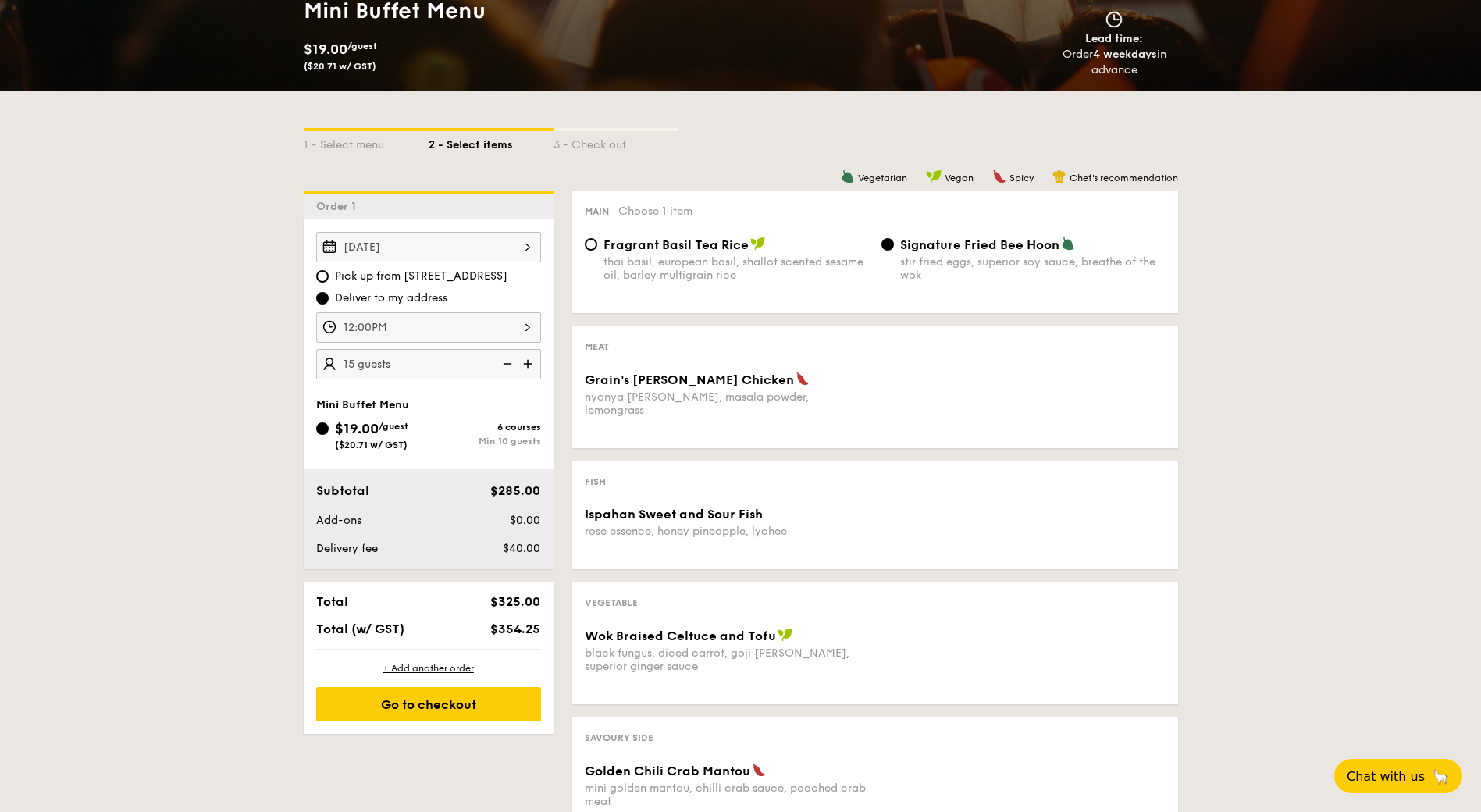
click at [616, 243] on span "Fragrant Basil Tea Rice" at bounding box center [676, 245] width 145 height 15
click at [597, 243] on input "Fragrant Basil Tea Rice thai basil, european basil, shallot scented sesame oil,…" at bounding box center [590, 244] width 12 height 12
radio input "true"
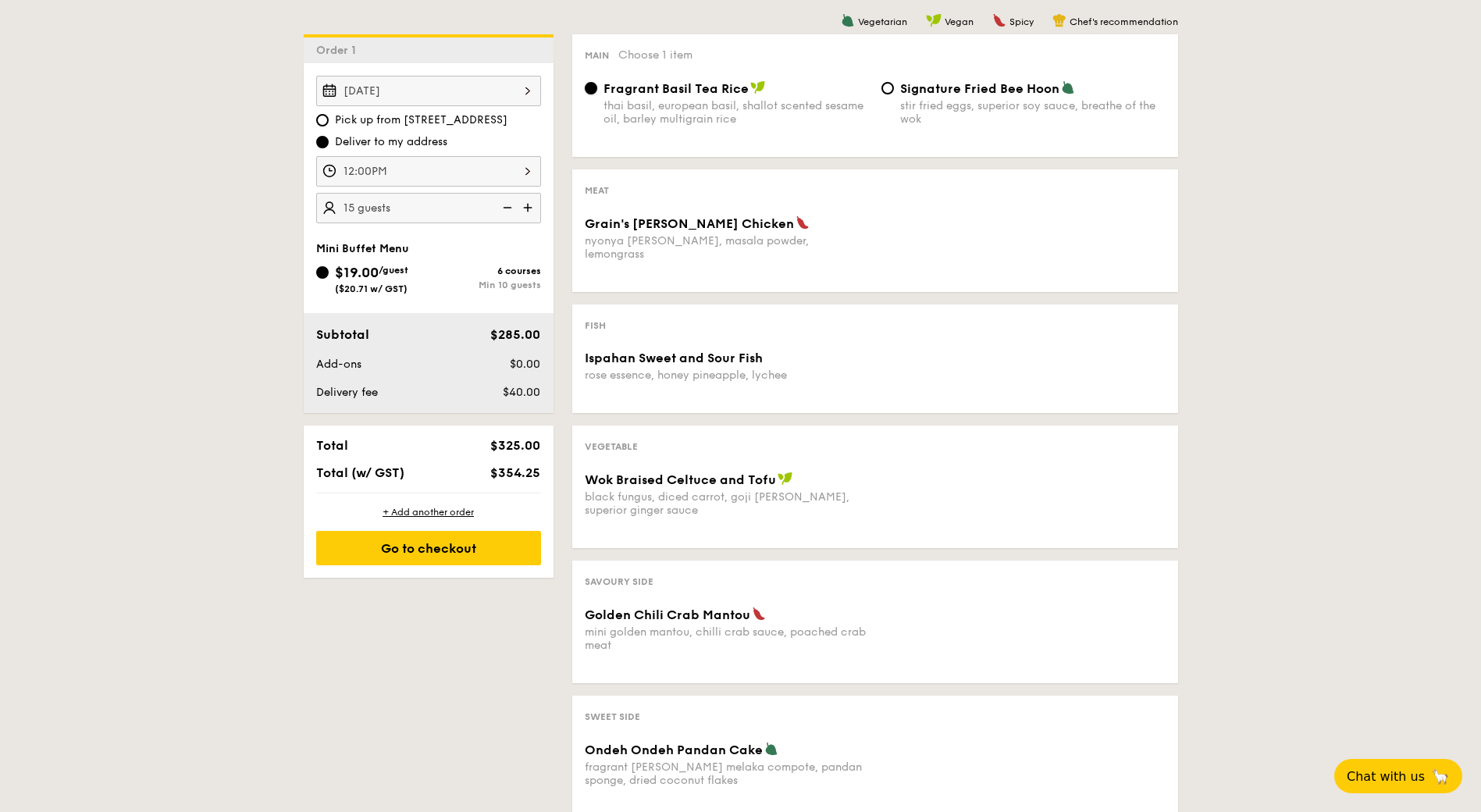
scroll to position [417, 0]
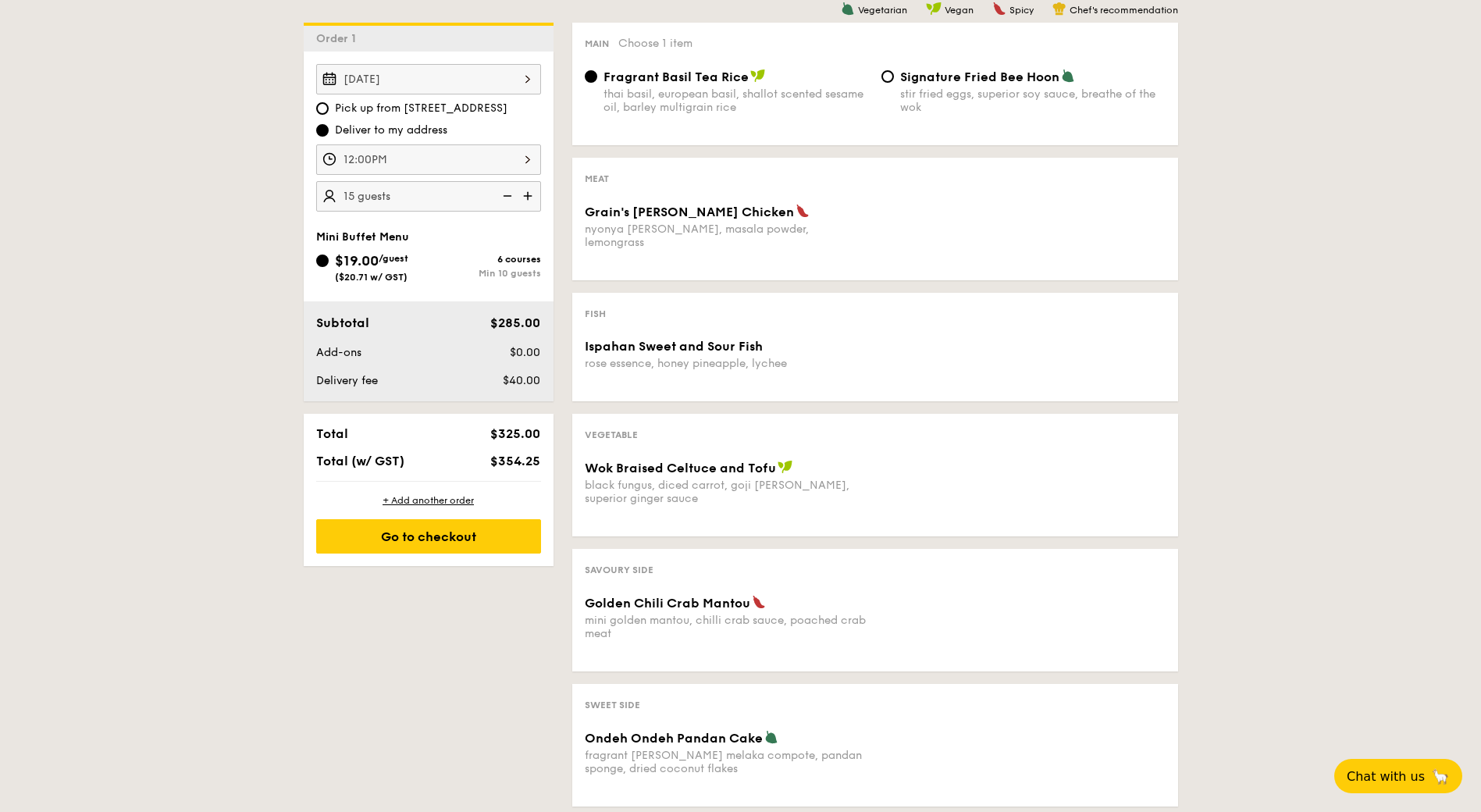
click at [317, 656] on div "1 - Select menu 2 - Select items 3 - Check out Order 1 [DATE] Pick up from [STR…" at bounding box center [740, 370] width 900 height 896
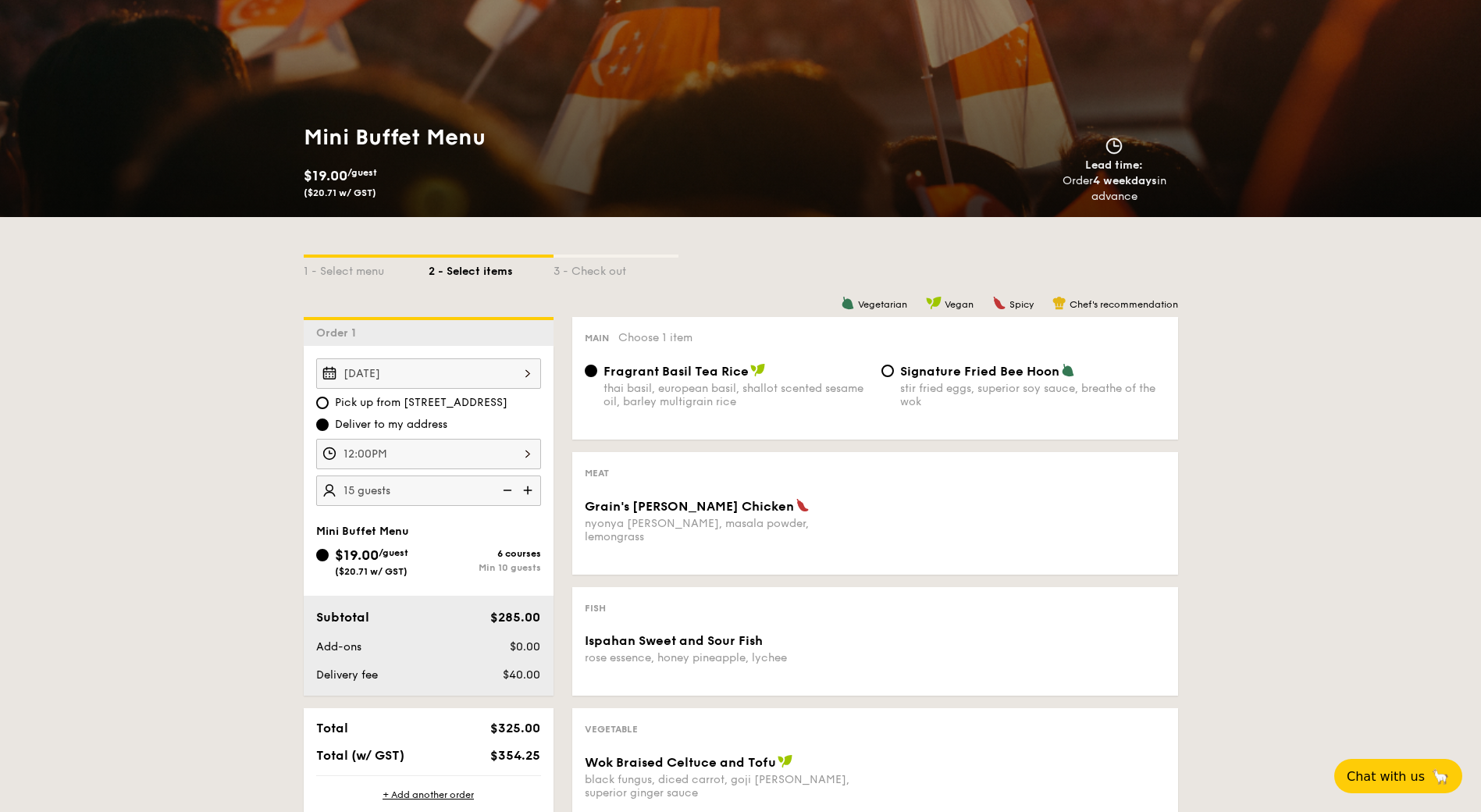
scroll to position [105, 0]
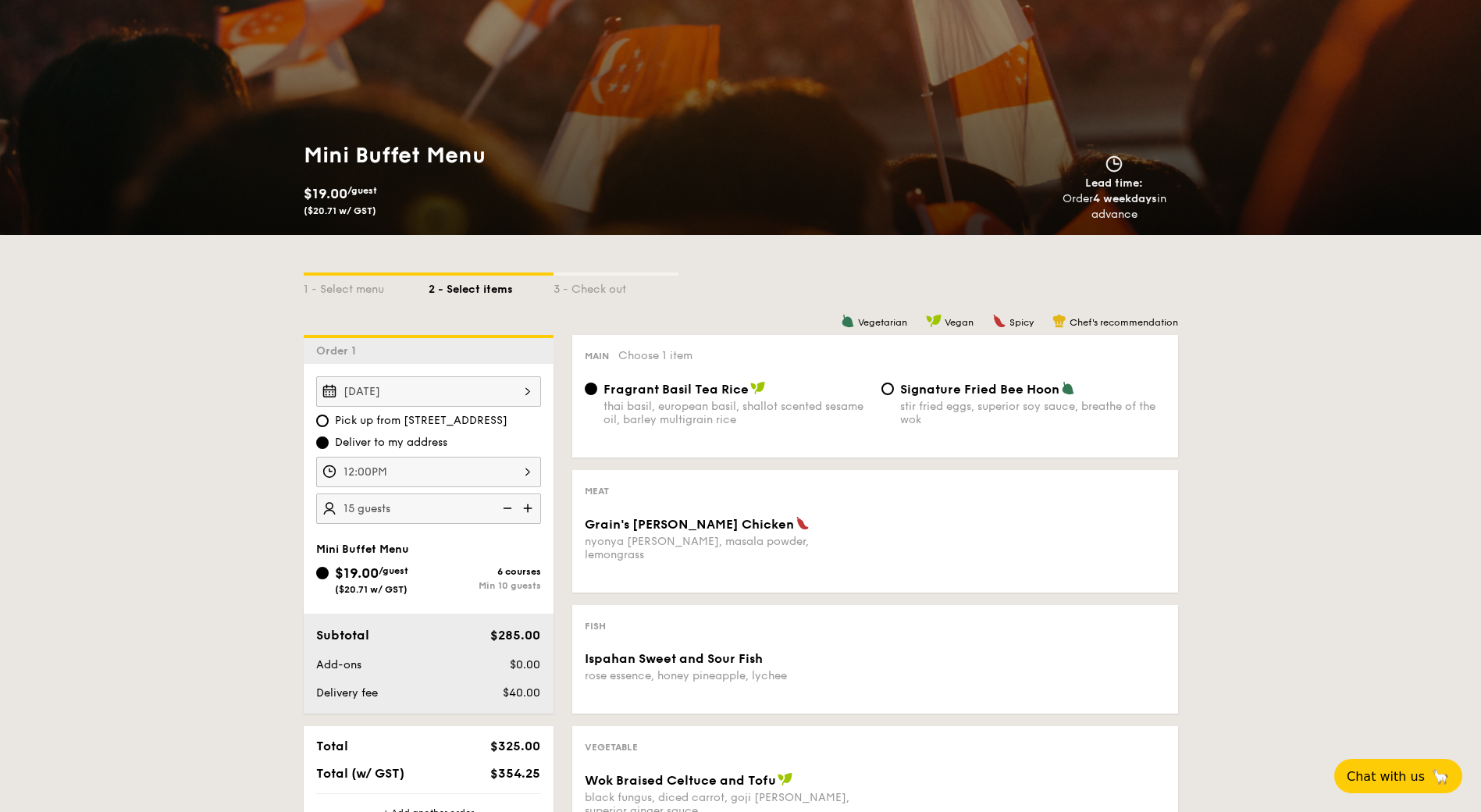
click at [238, 505] on div "1 - Select menu 2 - Select items 3 - Check out Order 1 [DATE] Pick up from [STR…" at bounding box center [740, 682] width 1481 height 896
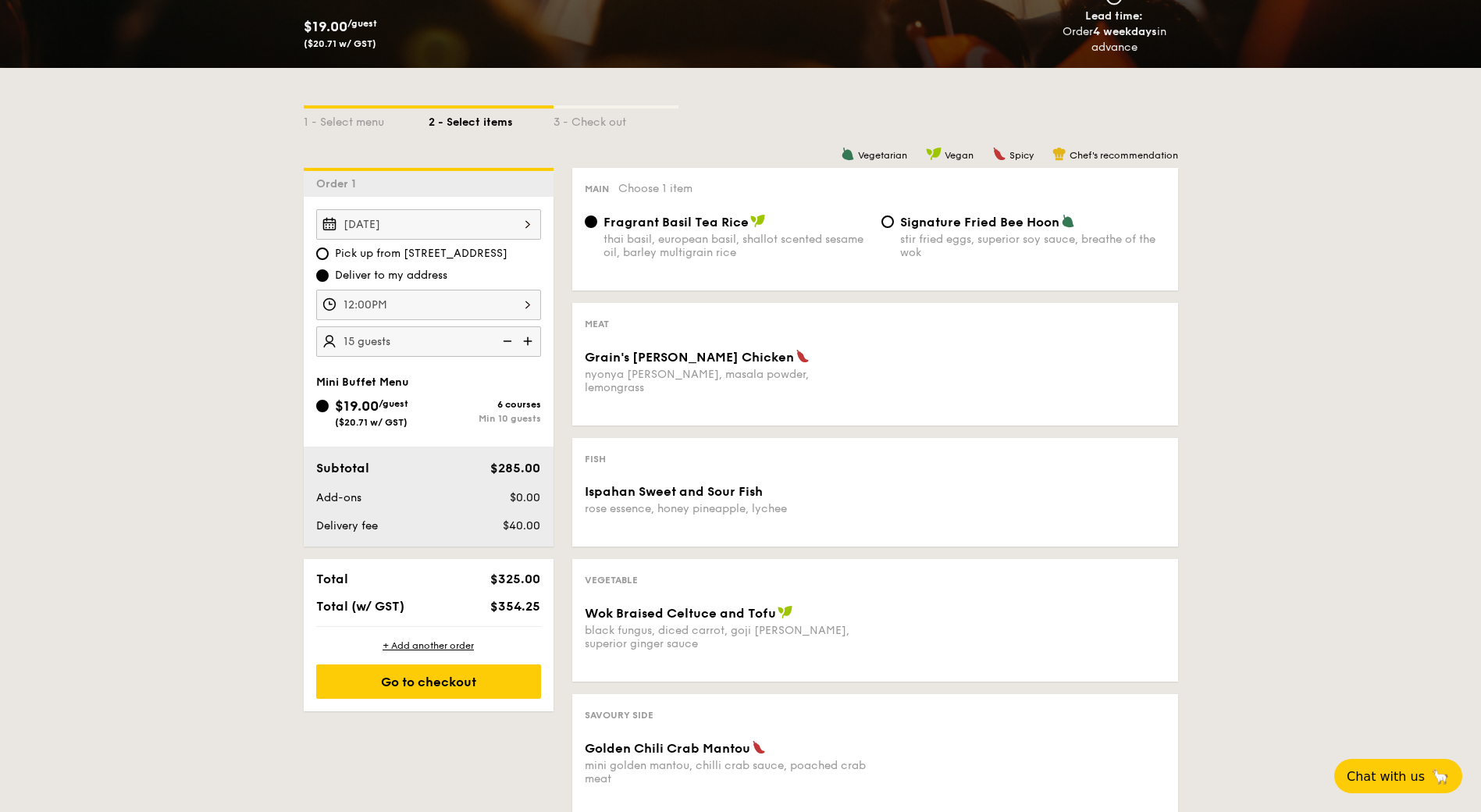
scroll to position [340, 0]
